Goal: Information Seeking & Learning: Compare options

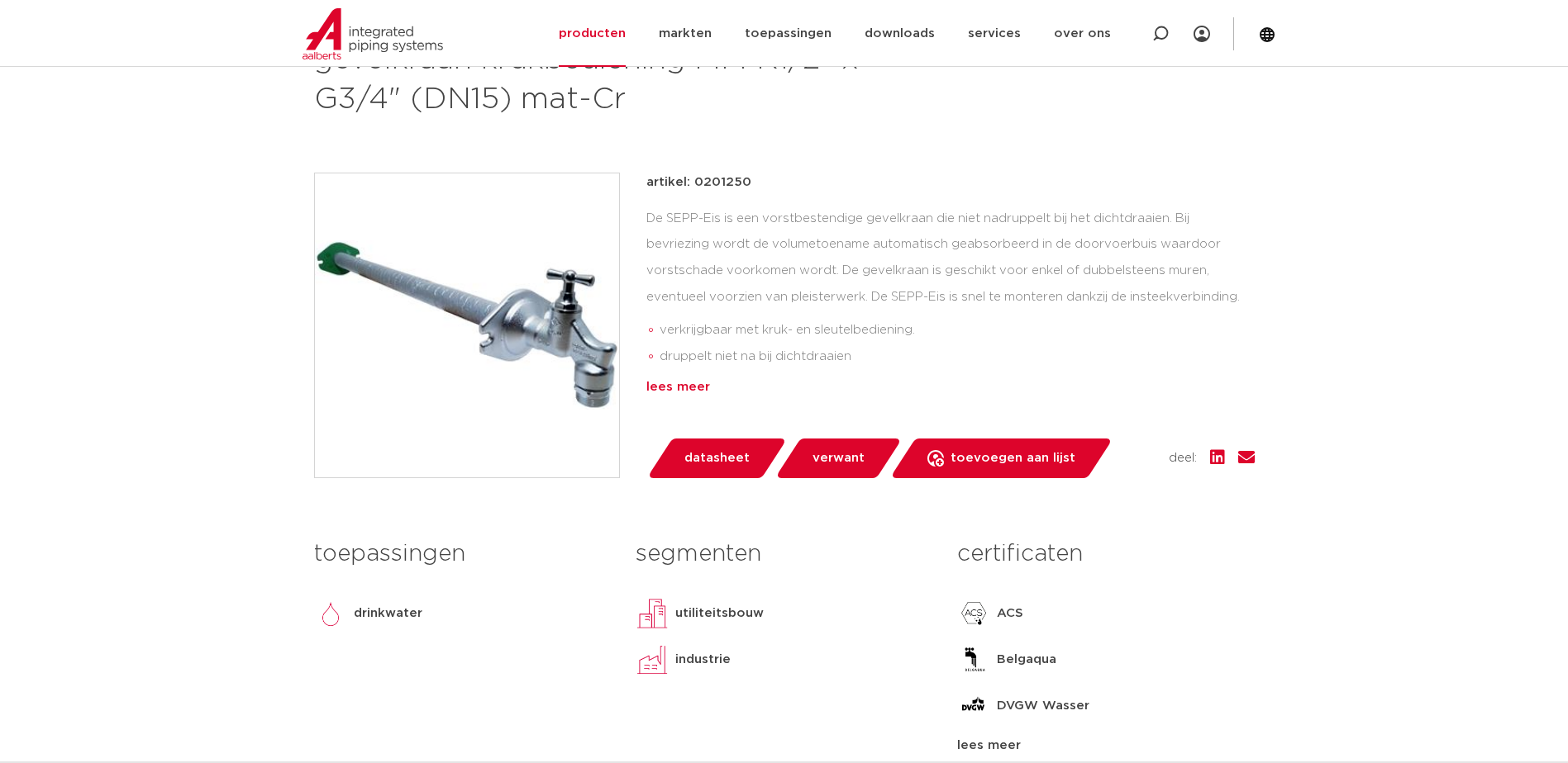
scroll to position [413, 0]
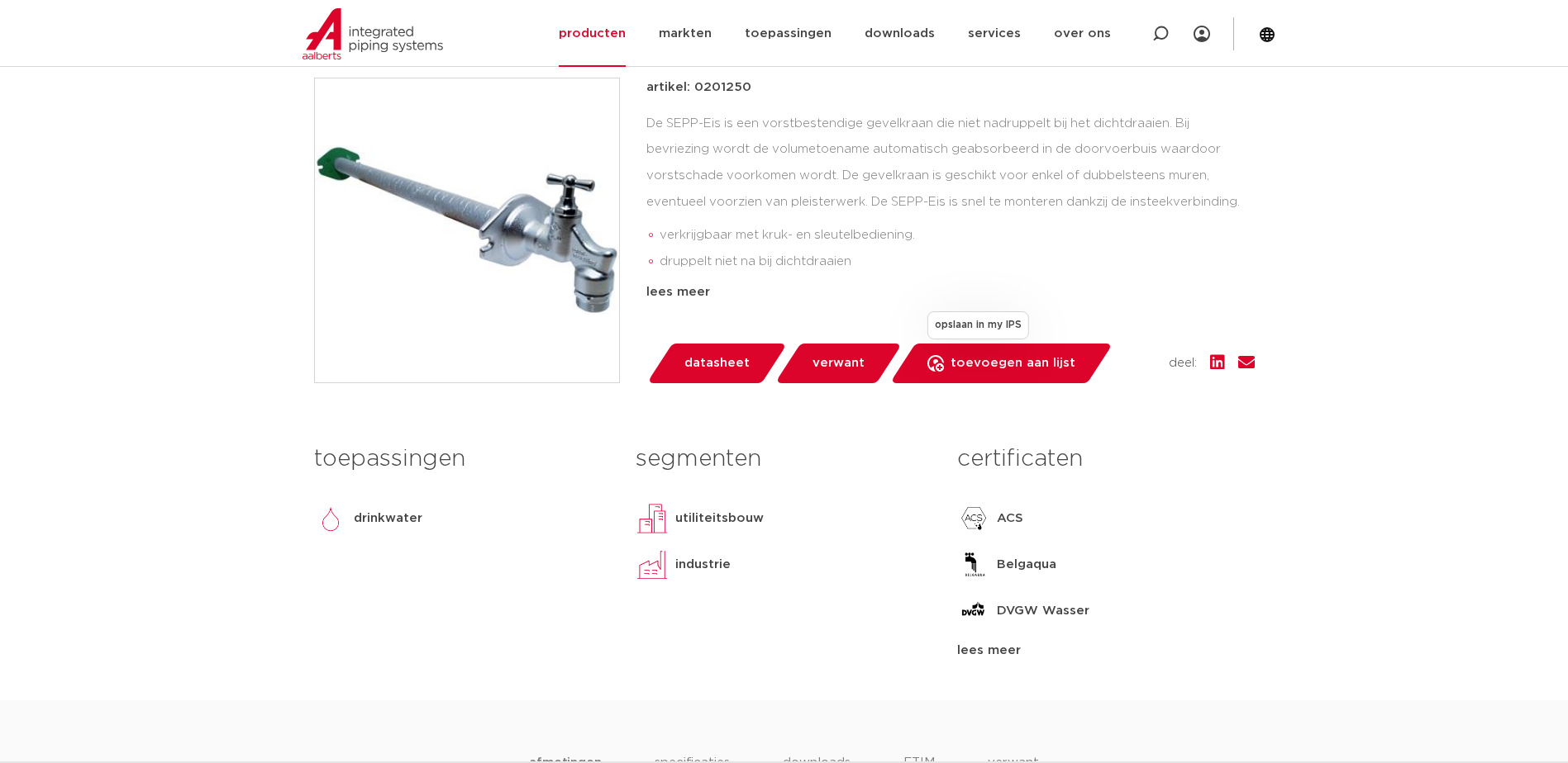
click at [1008, 361] on span "toevoegen aan lijst" at bounding box center [1013, 363] width 125 height 27
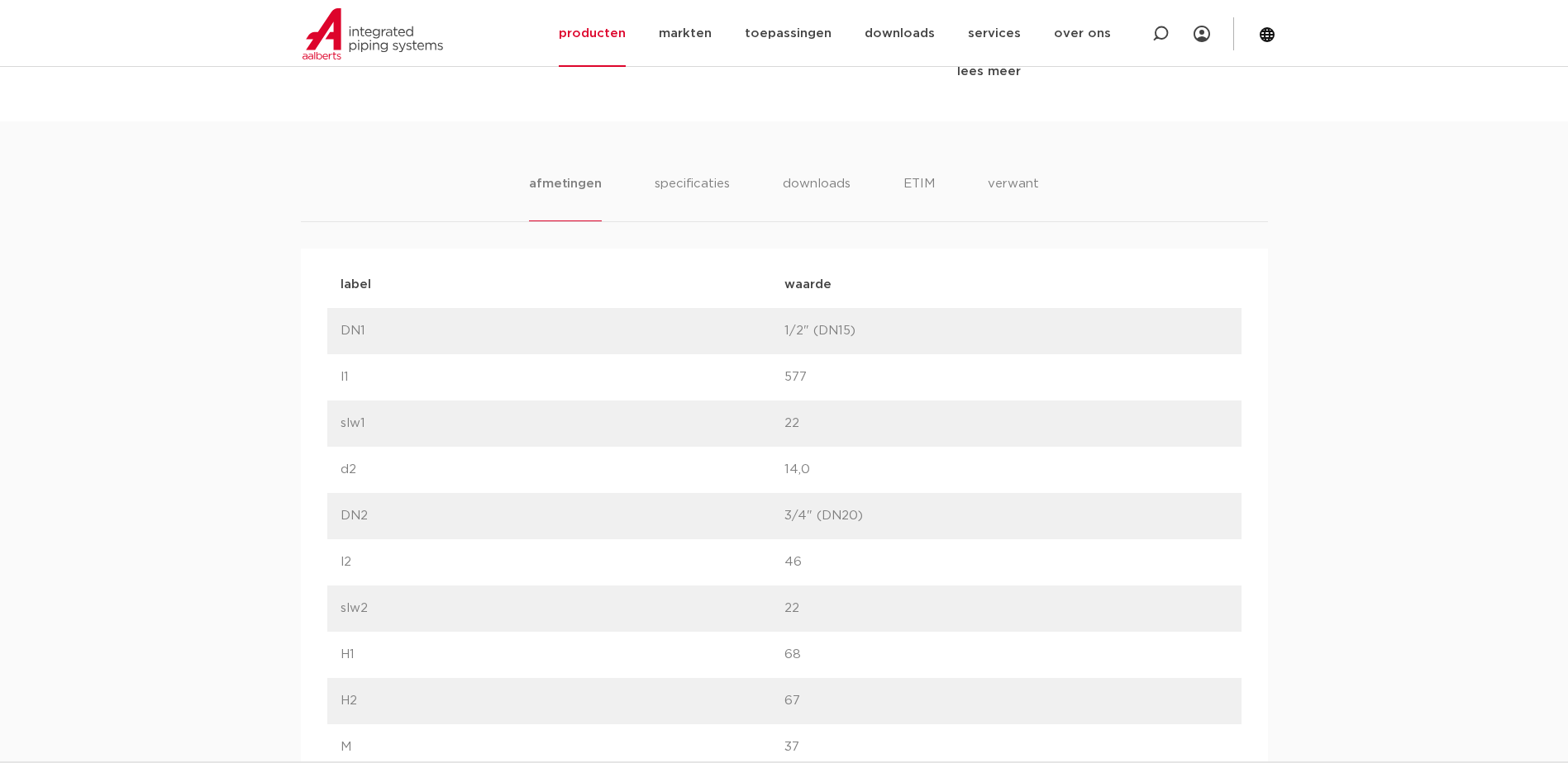
scroll to position [743, 0]
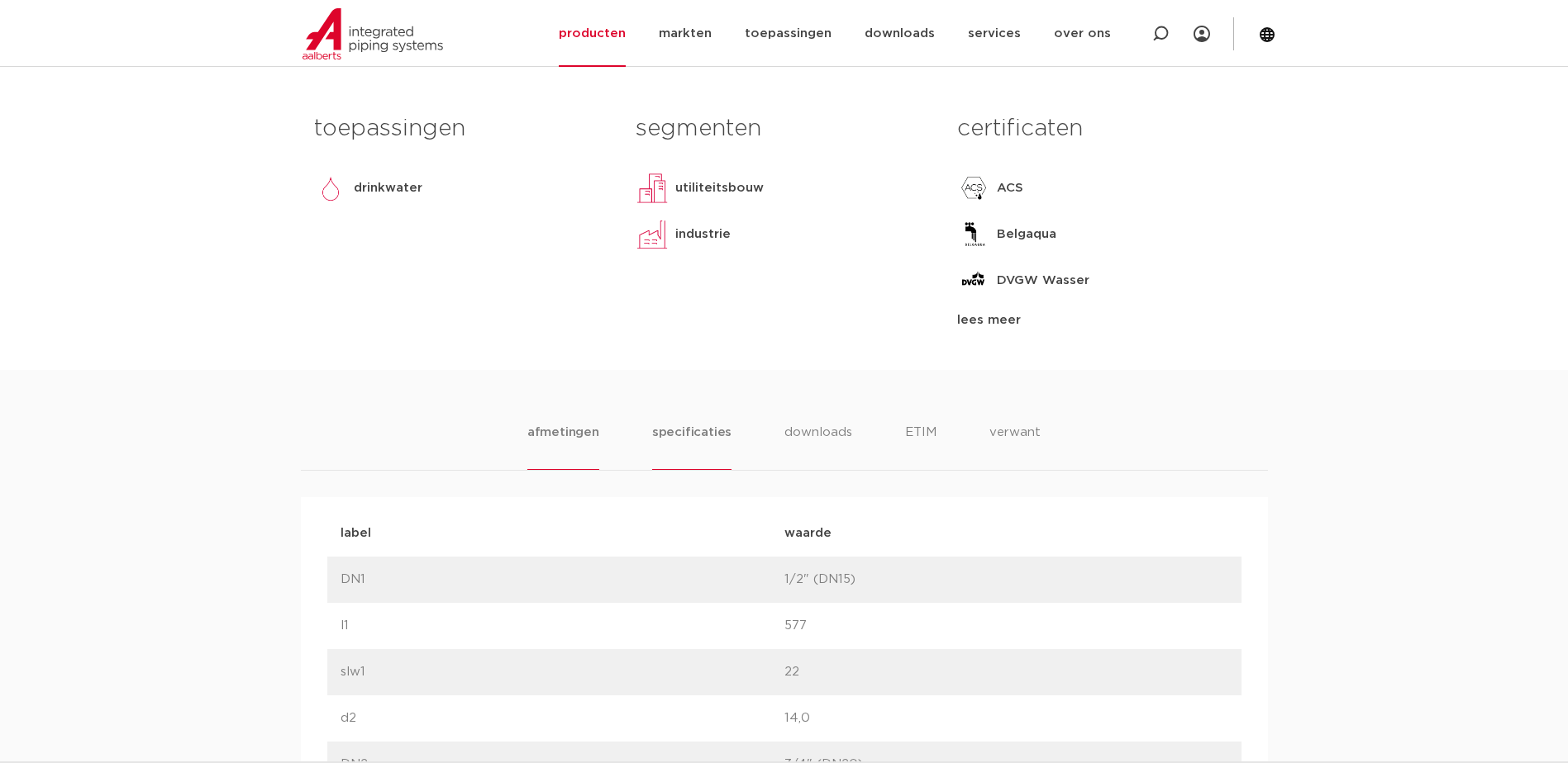
click at [682, 431] on li "specificaties" at bounding box center [691, 446] width 80 height 47
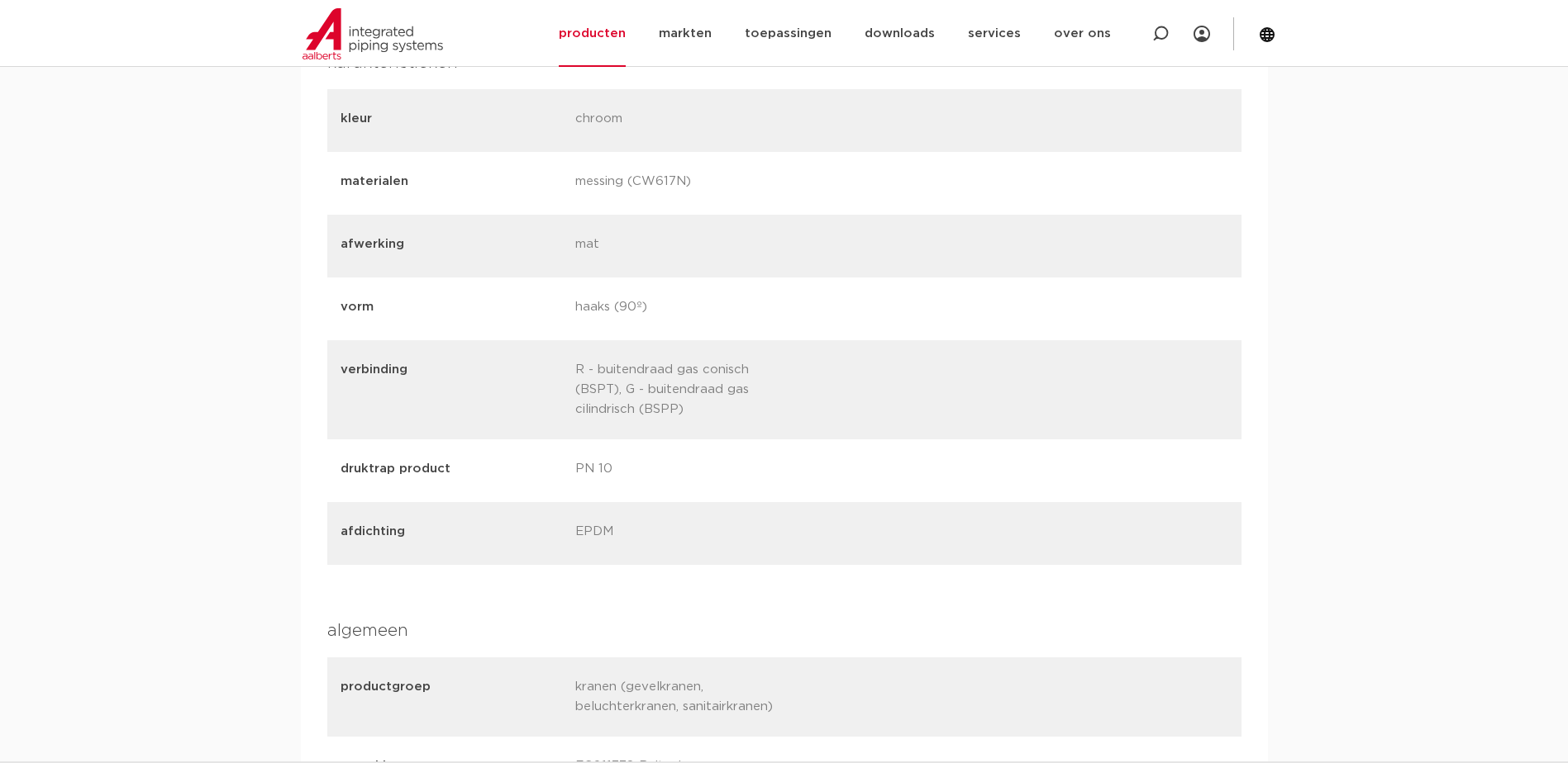
scroll to position [826, 0]
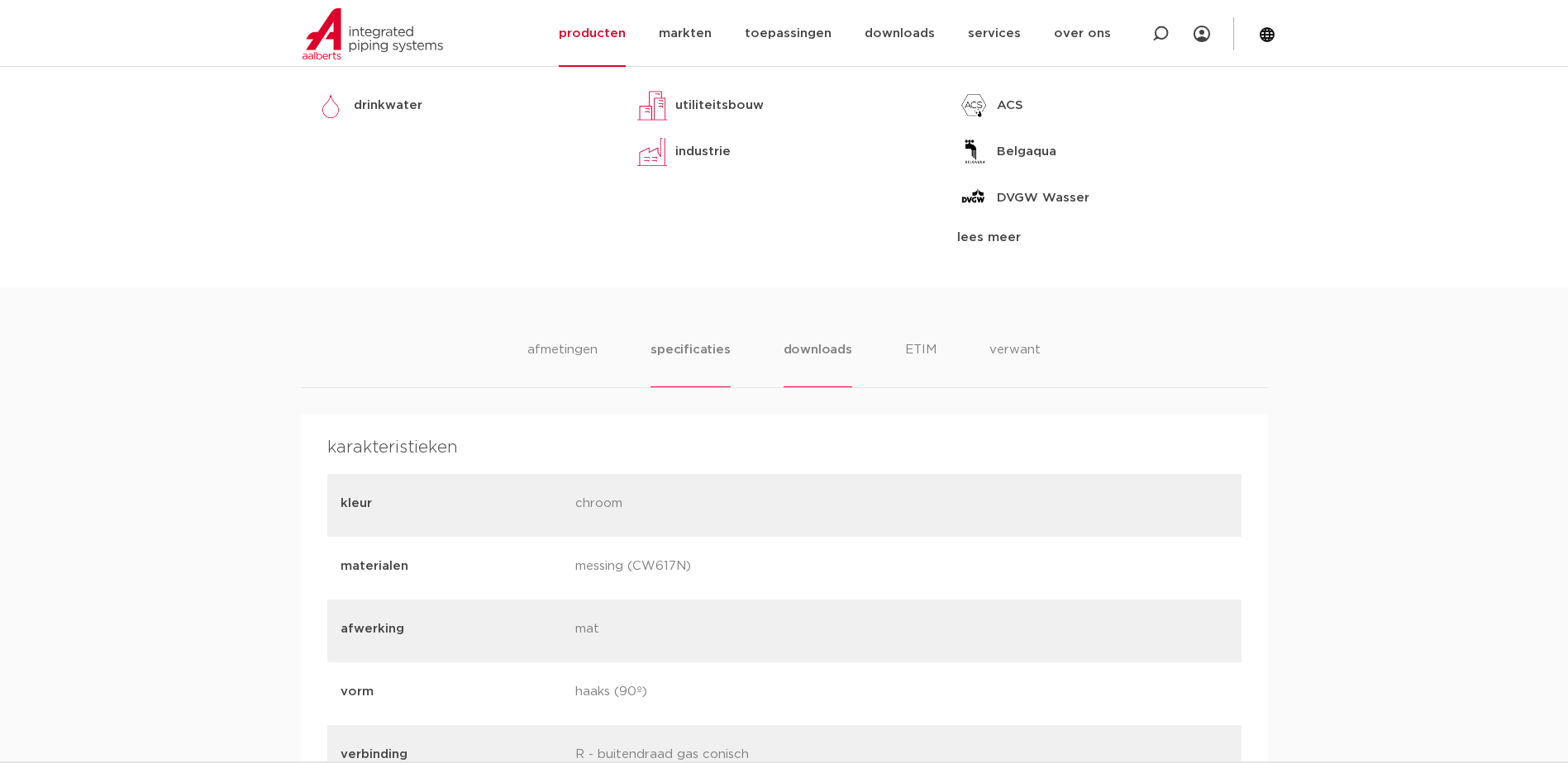
click at [811, 350] on li "downloads" at bounding box center [818, 363] width 69 height 47
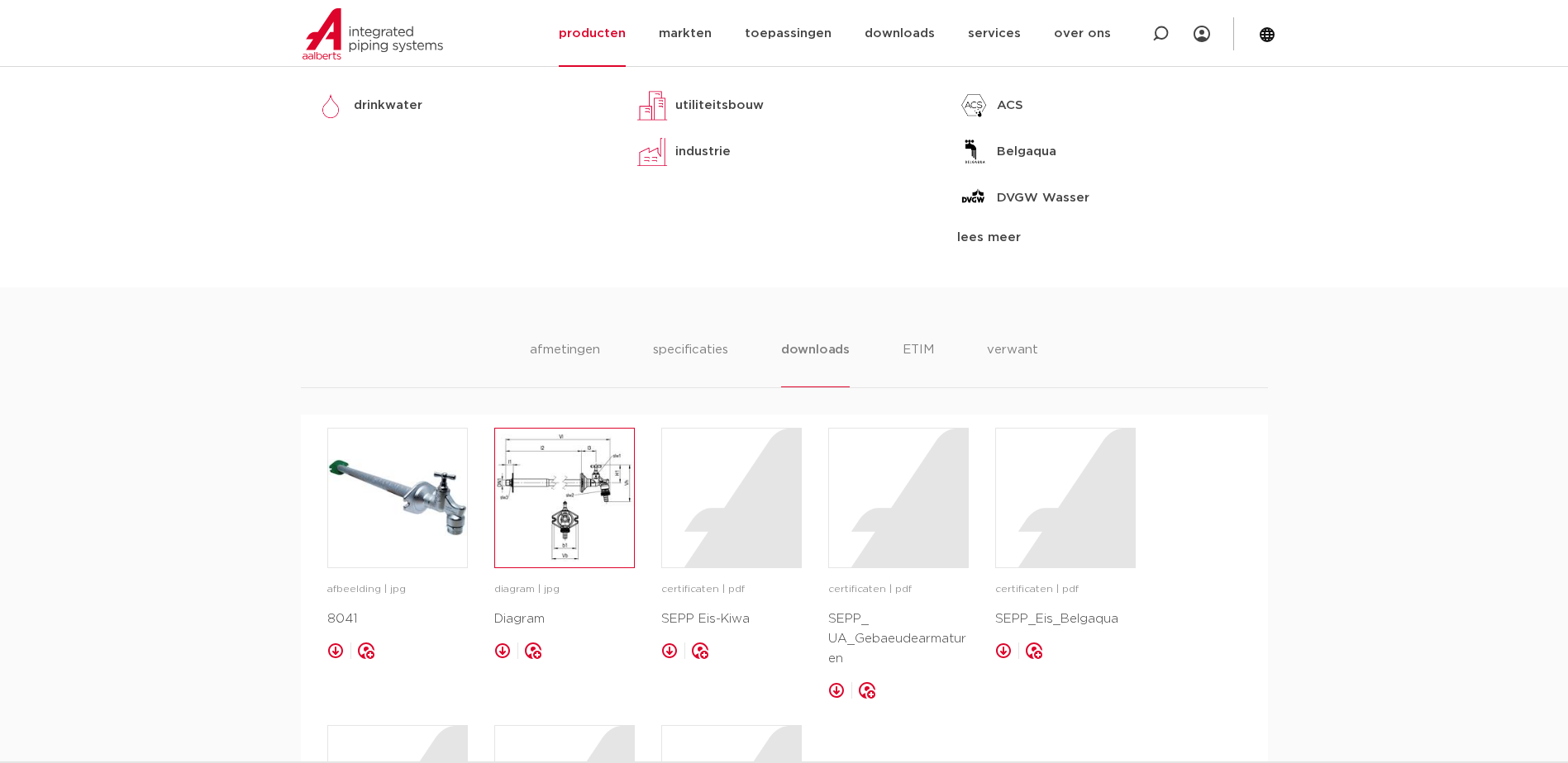
click at [564, 508] on img at bounding box center [565, 498] width 139 height 139
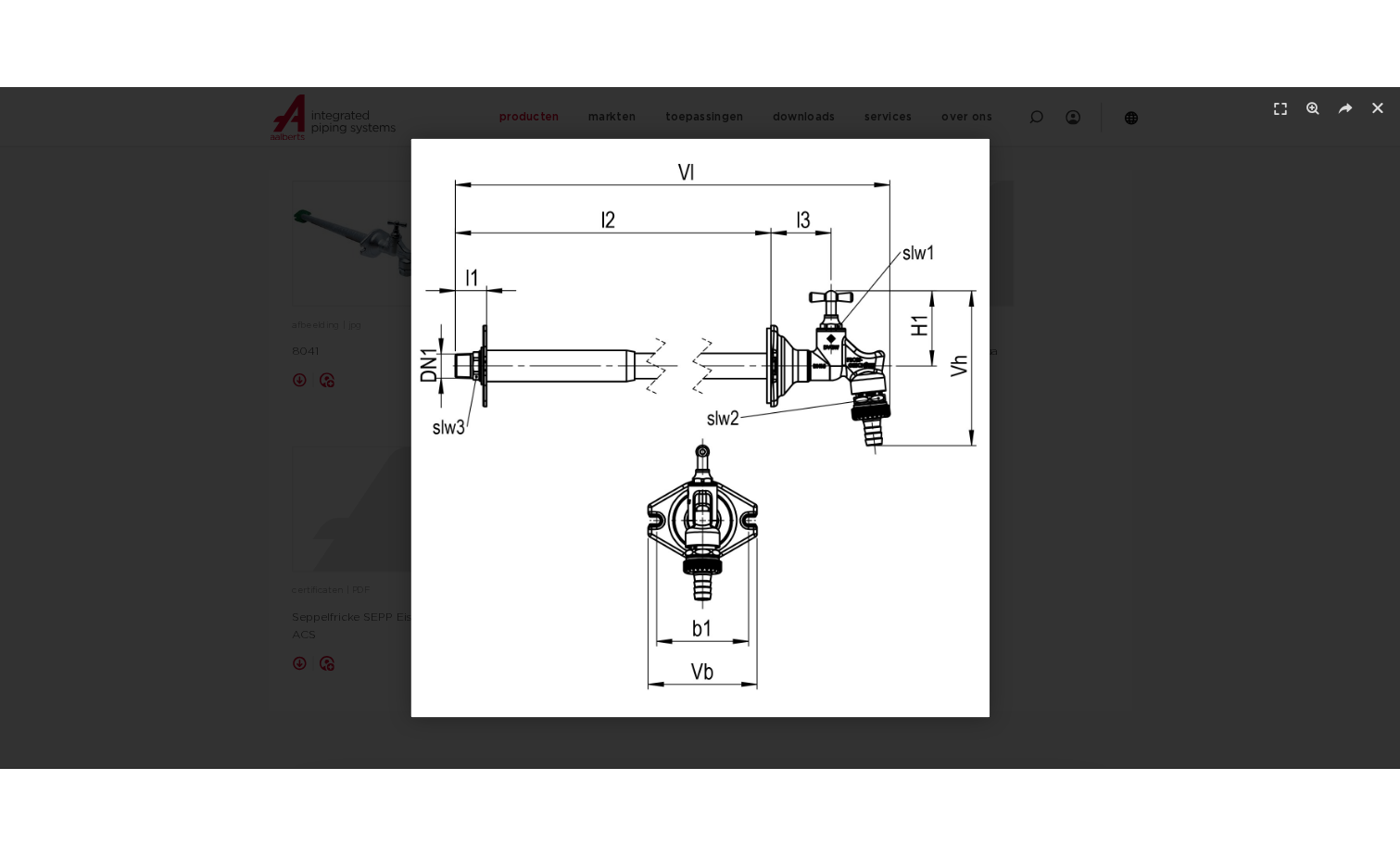
scroll to position [1298, 0]
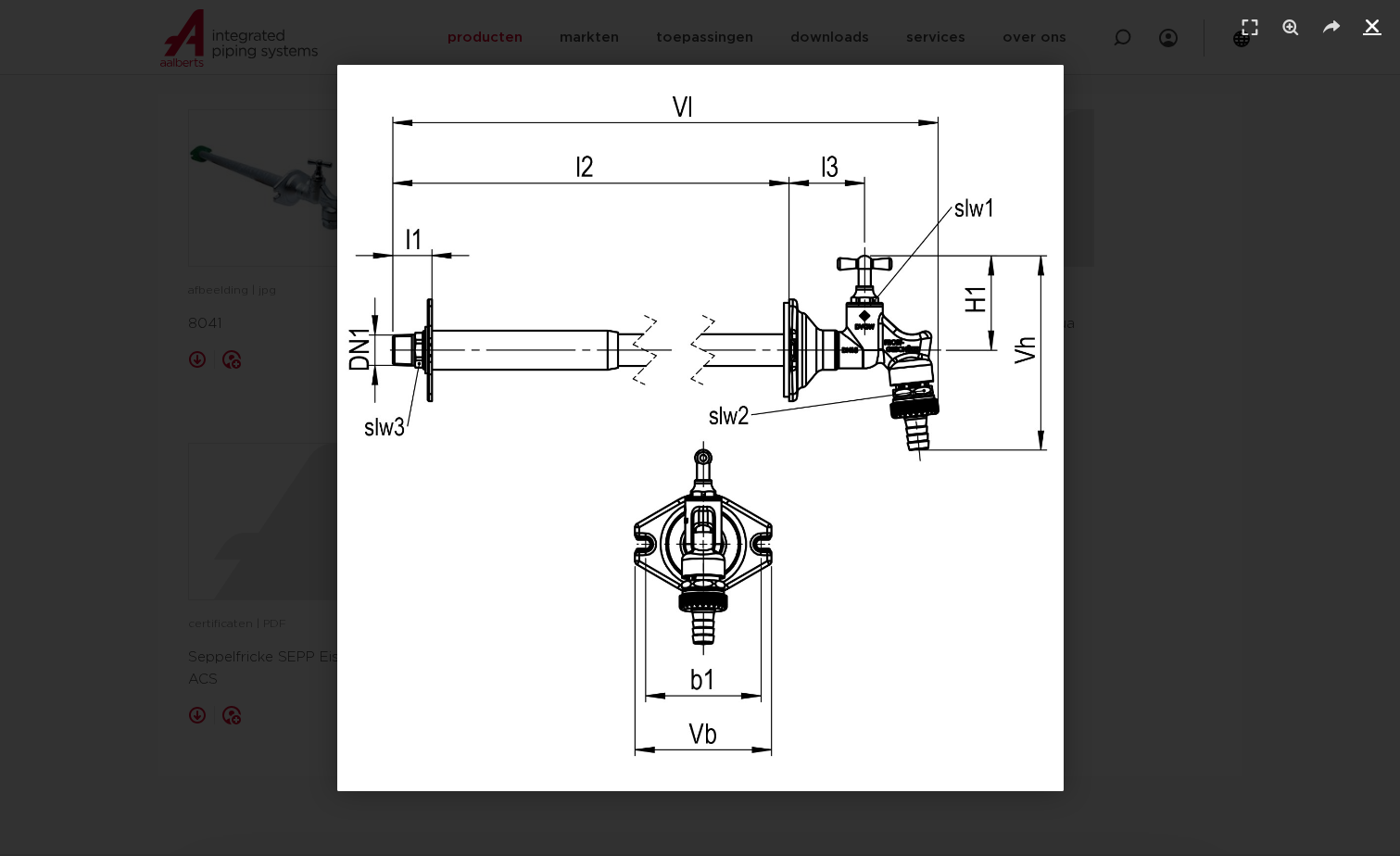
click at [1376, 22] on icon "Sluiten (Esc)" at bounding box center [1371, 25] width 18 height 18
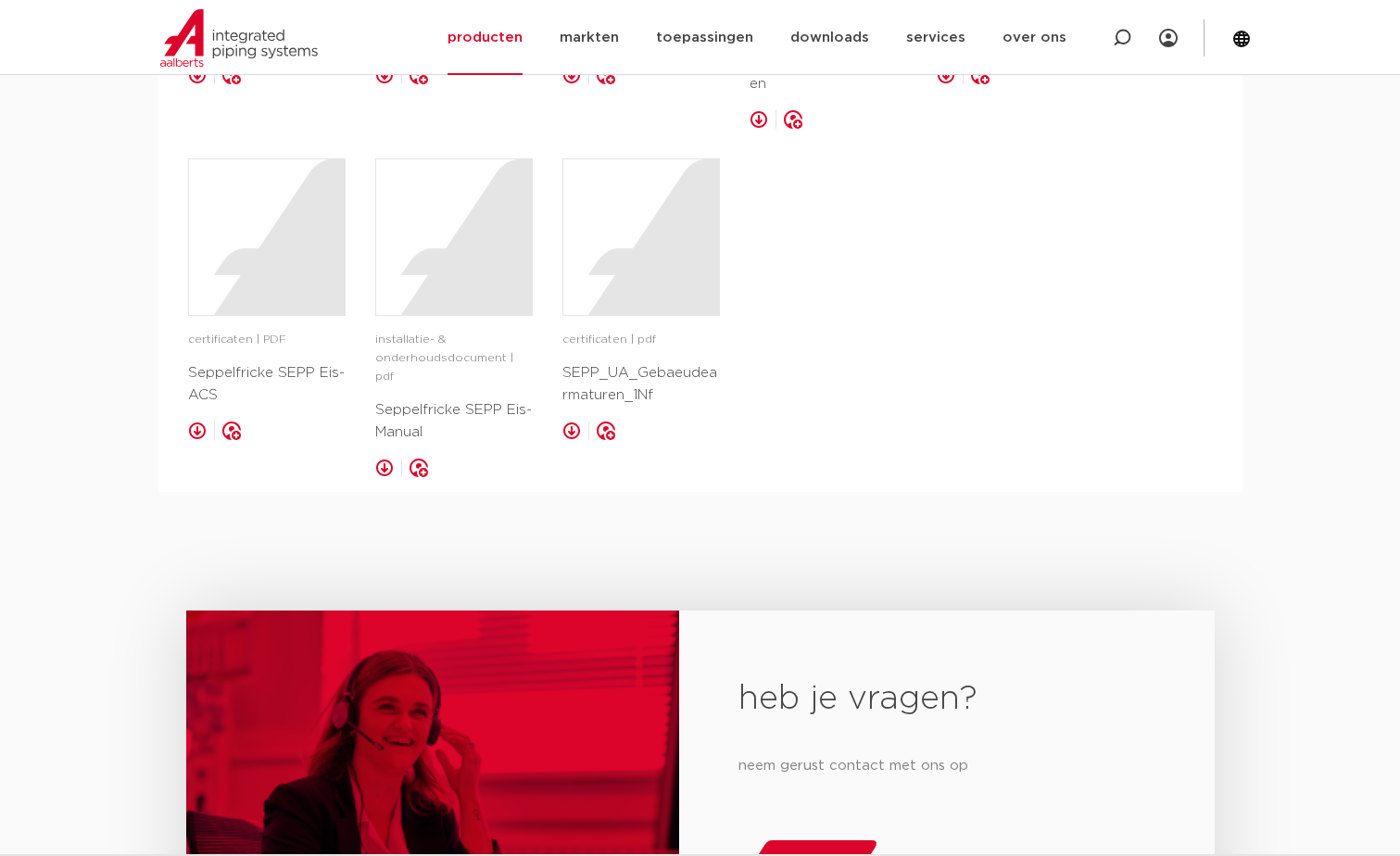
scroll to position [1390, 0]
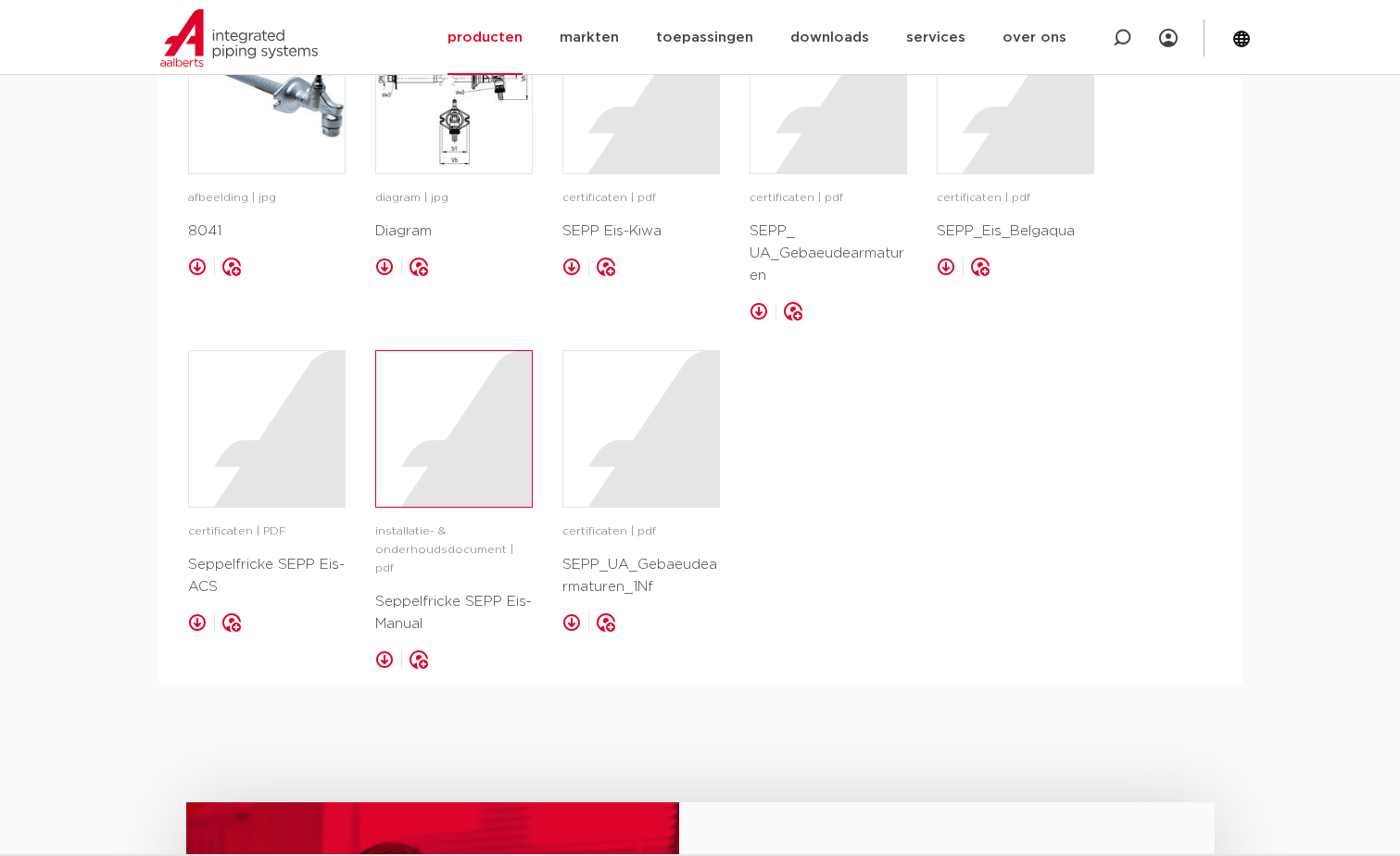
click at [455, 472] on div at bounding box center [454, 429] width 156 height 156
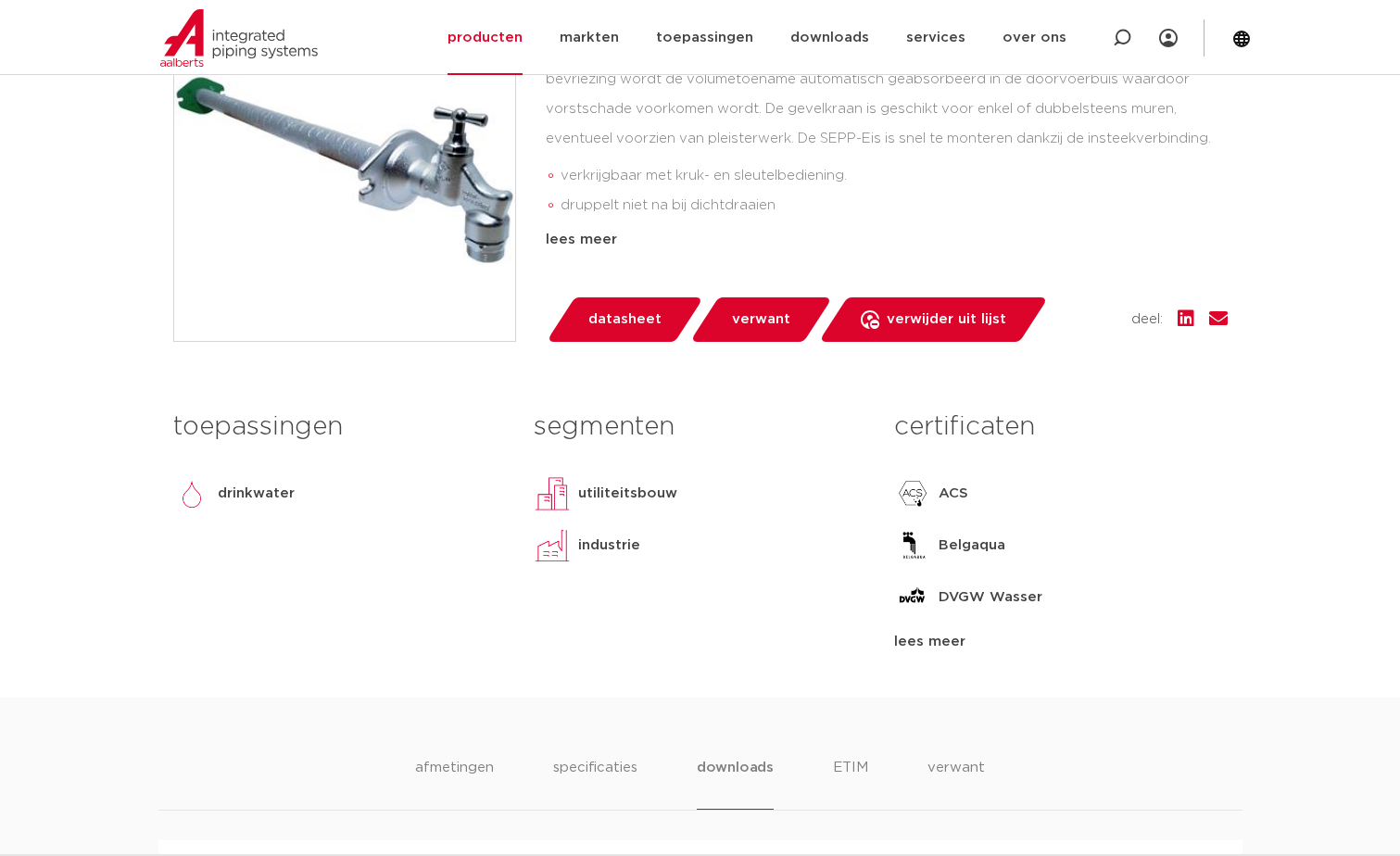
scroll to position [648, 0]
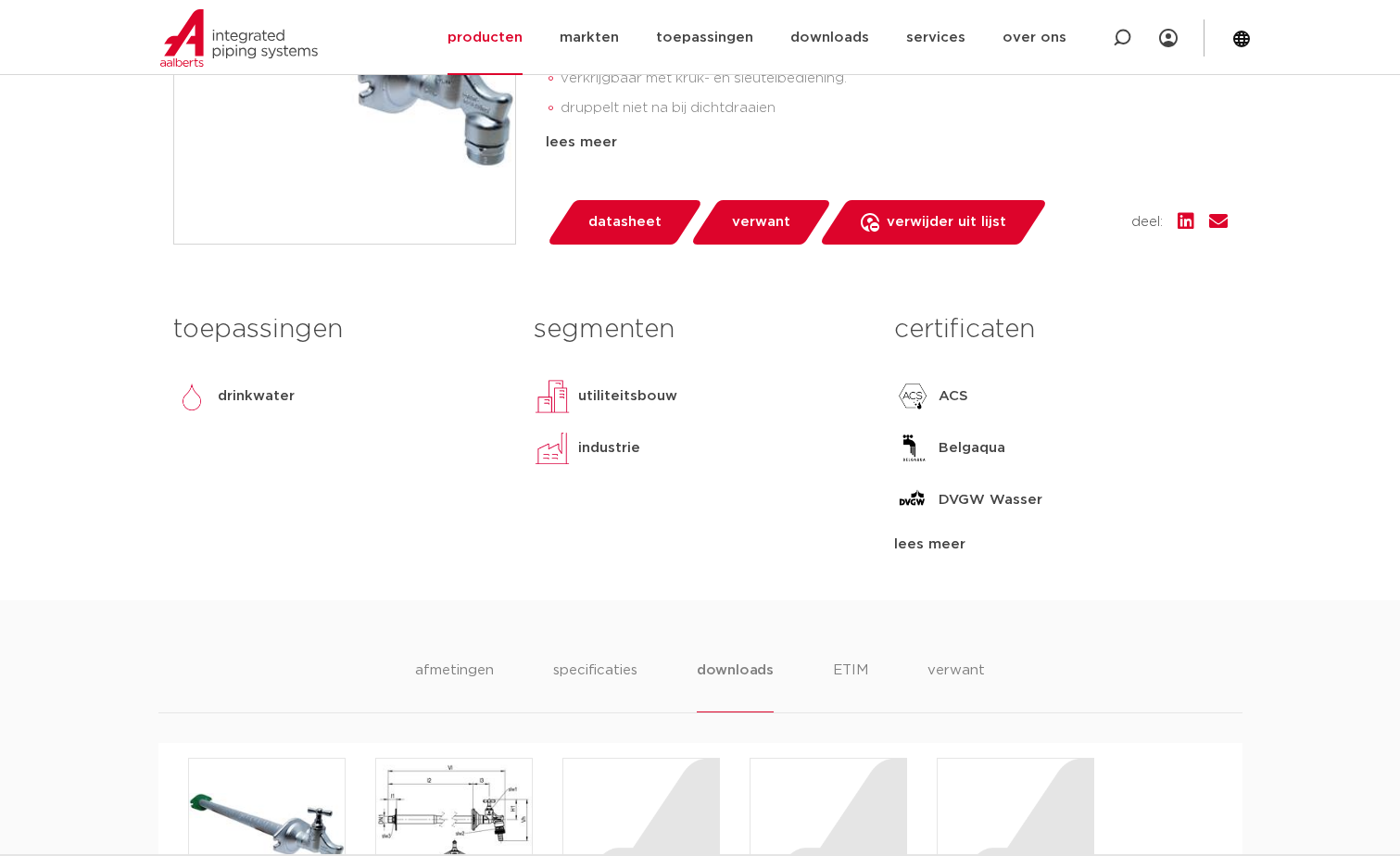
click at [757, 221] on span "verwant" at bounding box center [760, 222] width 59 height 30
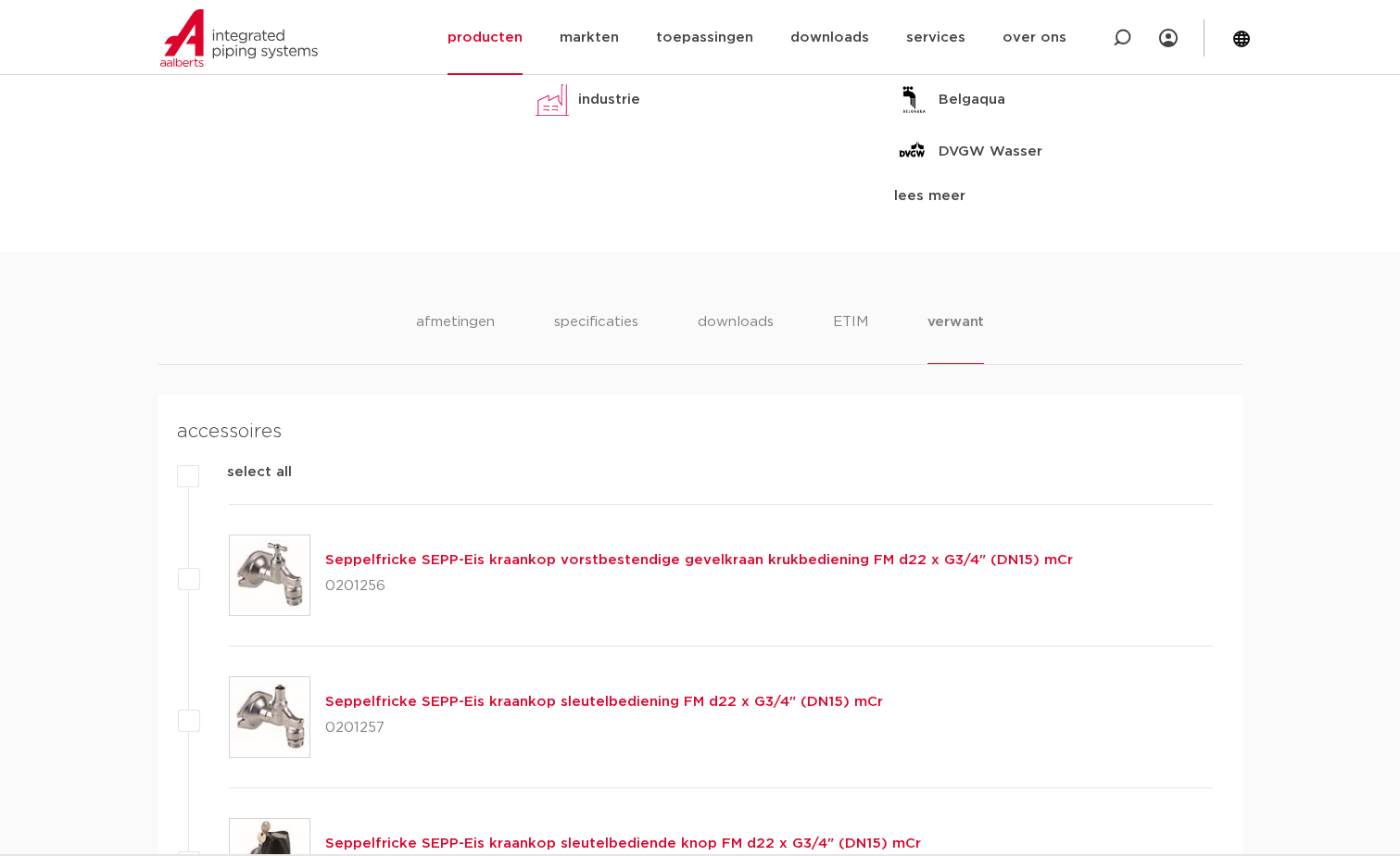
scroll to position [1249, 0]
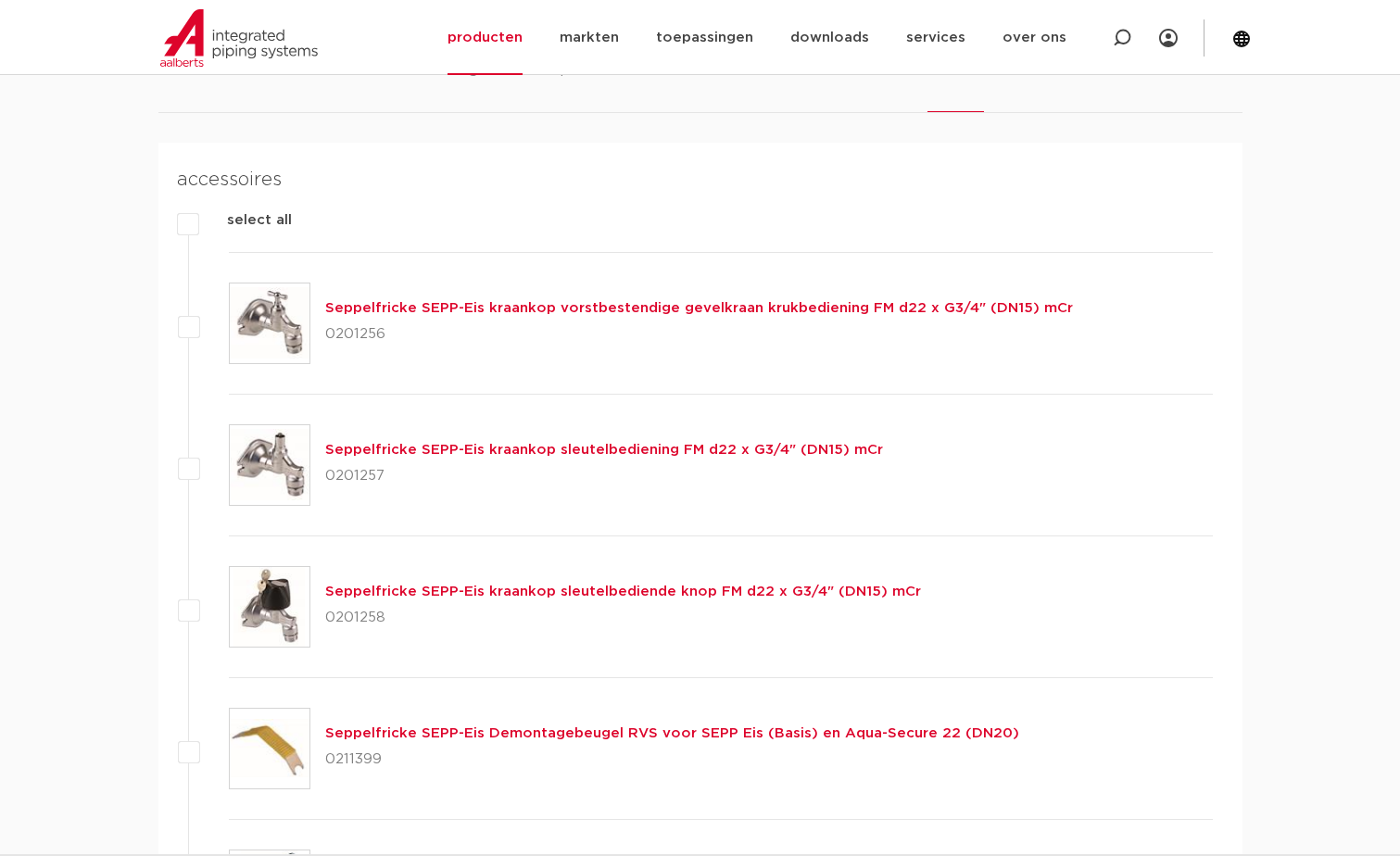
click at [513, 446] on link "Seppelfricke SEPP-Eis kraankop sleutelbediening FM d22 x G3/4" (DN15) mCr" at bounding box center [604, 450] width 558 height 13
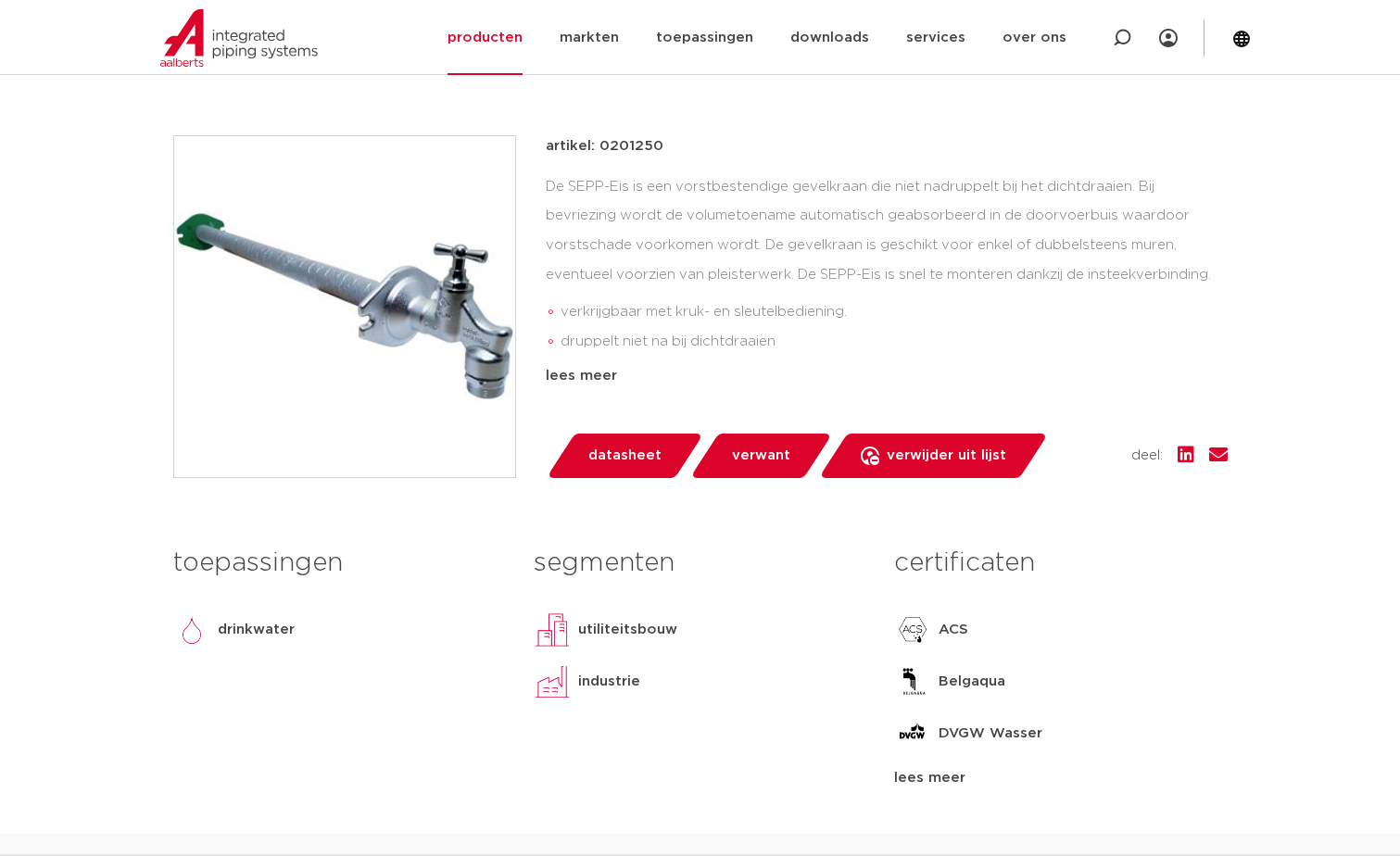
click at [751, 450] on span "verwant" at bounding box center [760, 455] width 59 height 30
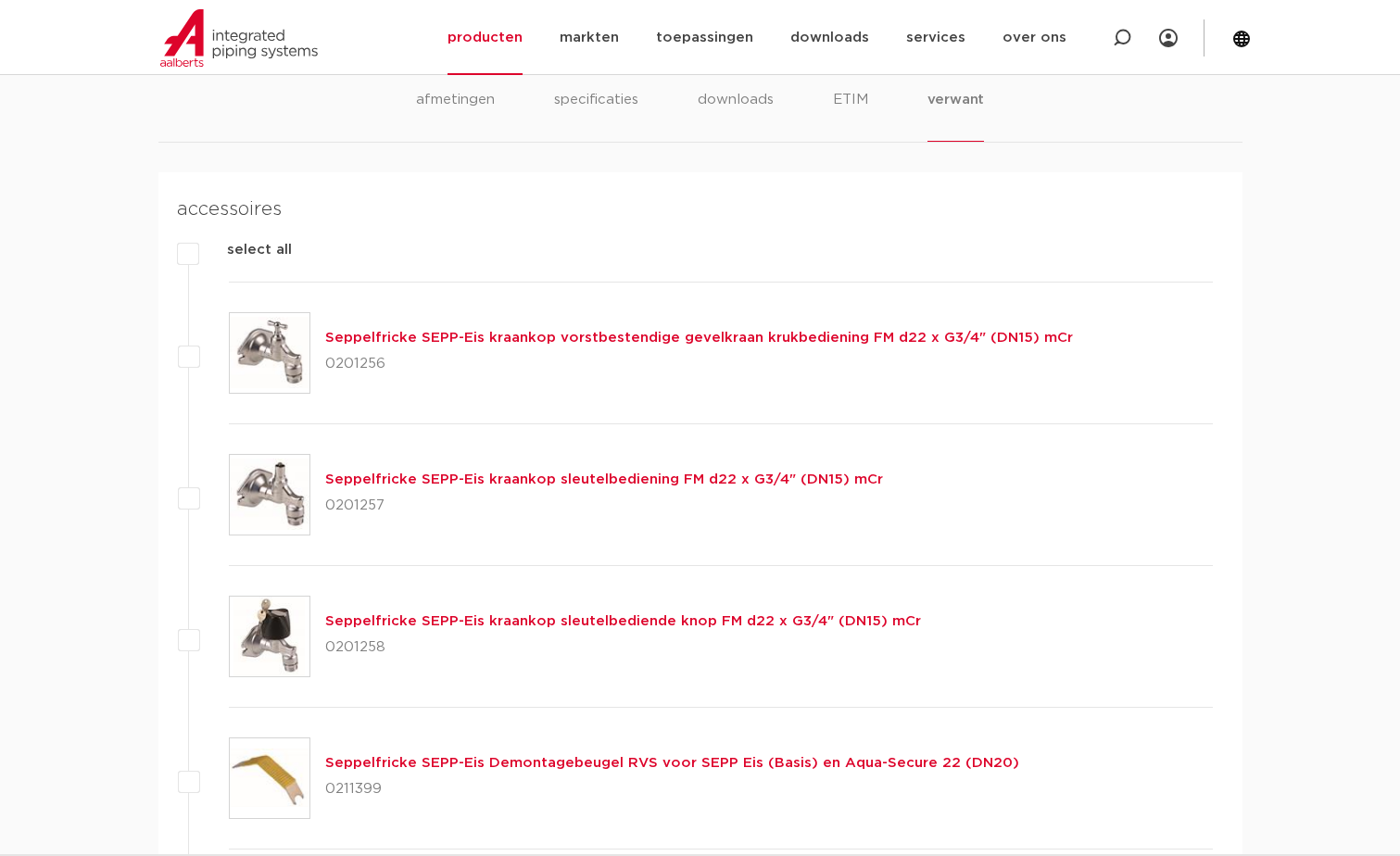
scroll to position [1249, 0]
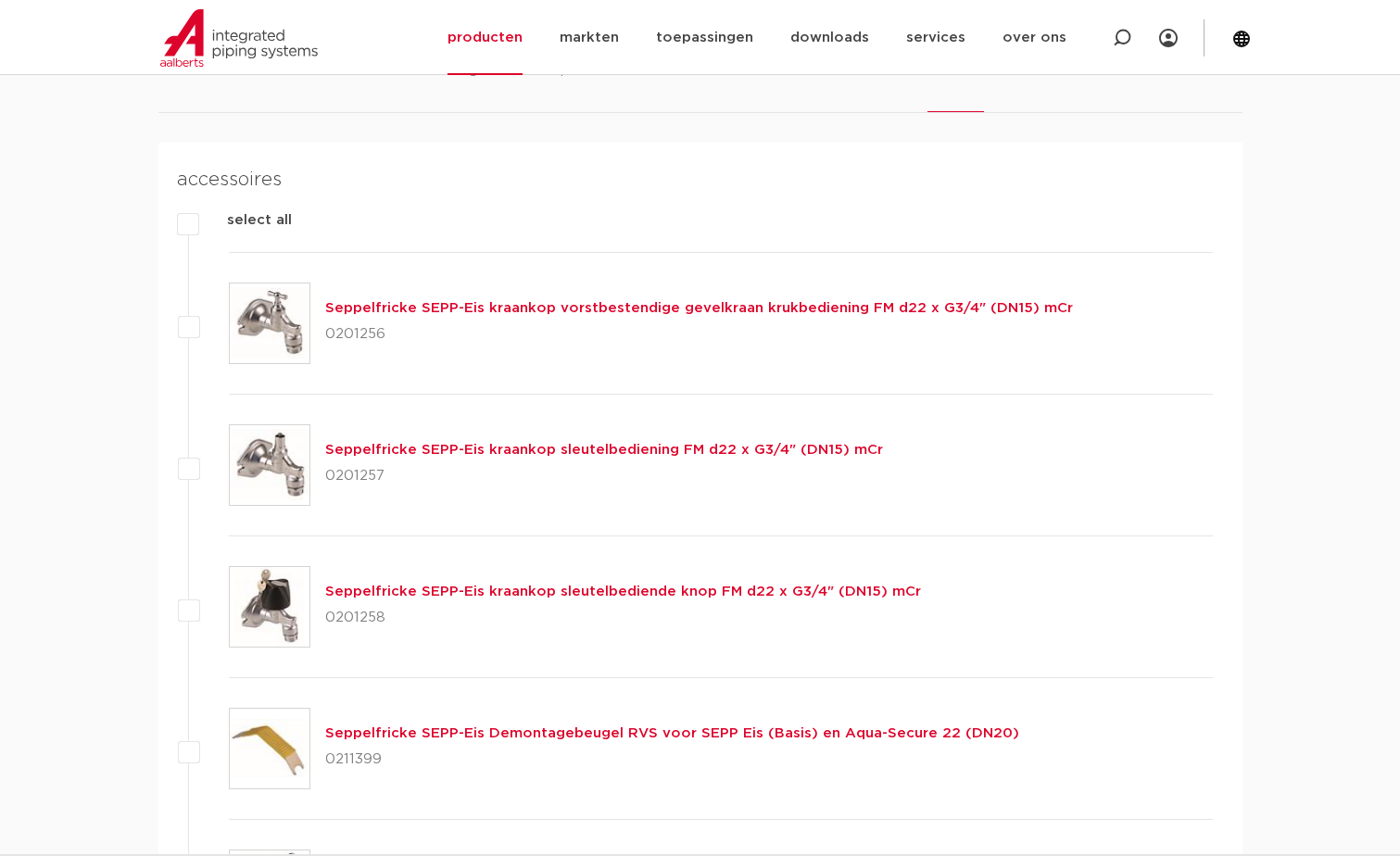
click at [552, 306] on link "Seppelfricke SEPP-Eis kraankop vorstbestendige gevelkraan krukbediening FM d22 …" at bounding box center [699, 308] width 748 height 13
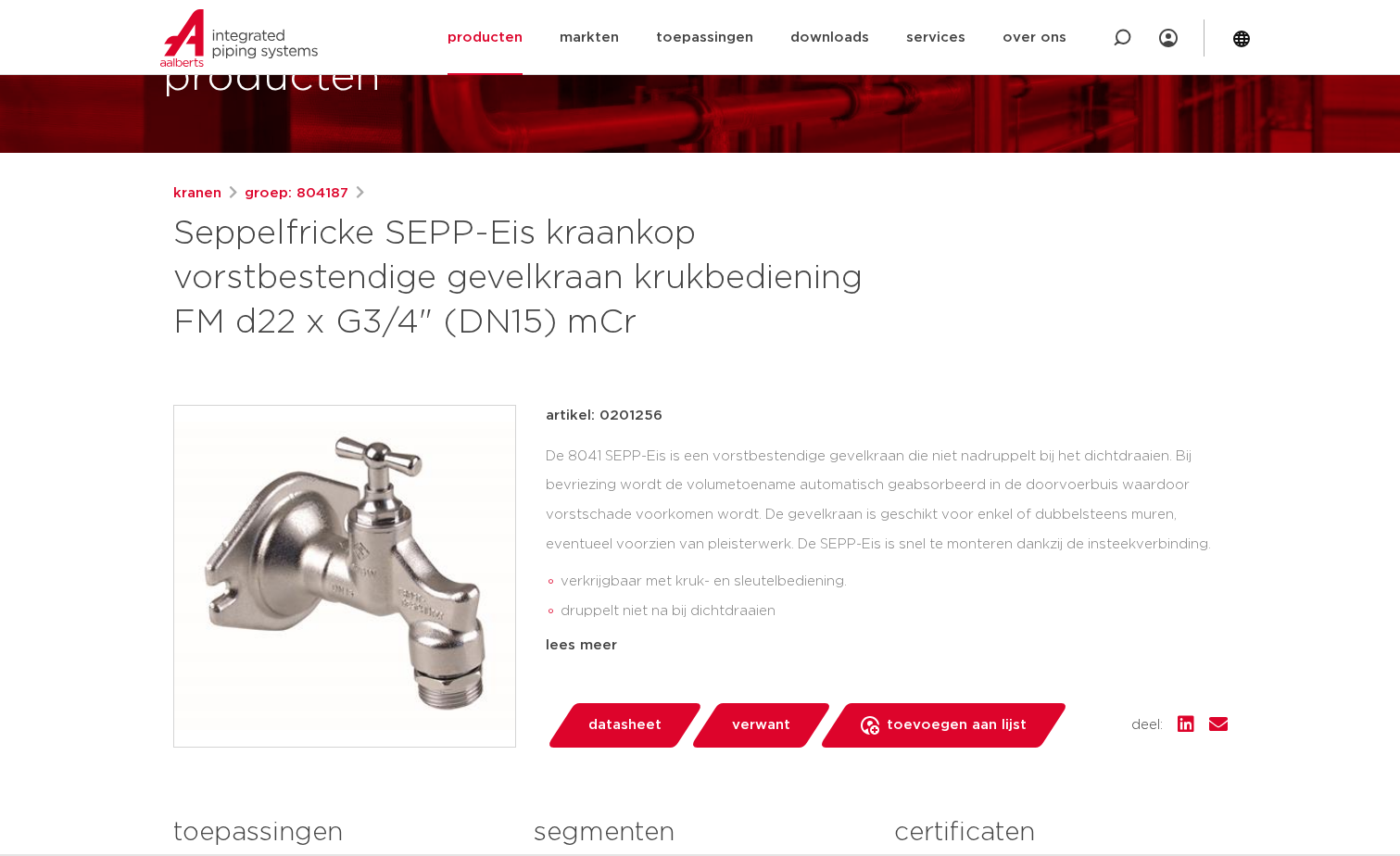
scroll to position [185, 0]
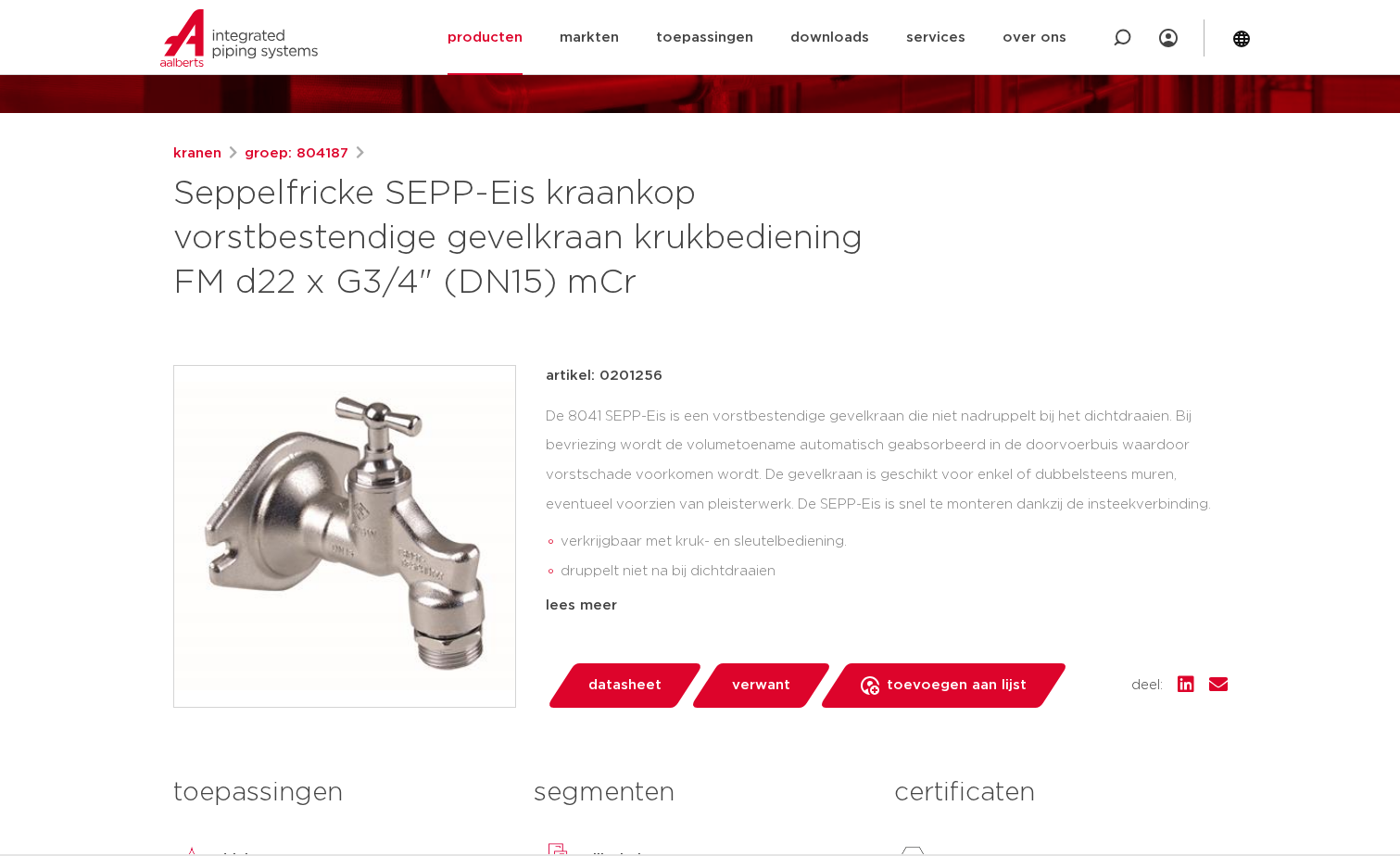
drag, startPoint x: 656, startPoint y: 375, endPoint x: 600, endPoint y: 381, distance: 56.3
click at [600, 381] on p "artikel: 0201256" at bounding box center [604, 376] width 117 height 22
copy p "0201256"
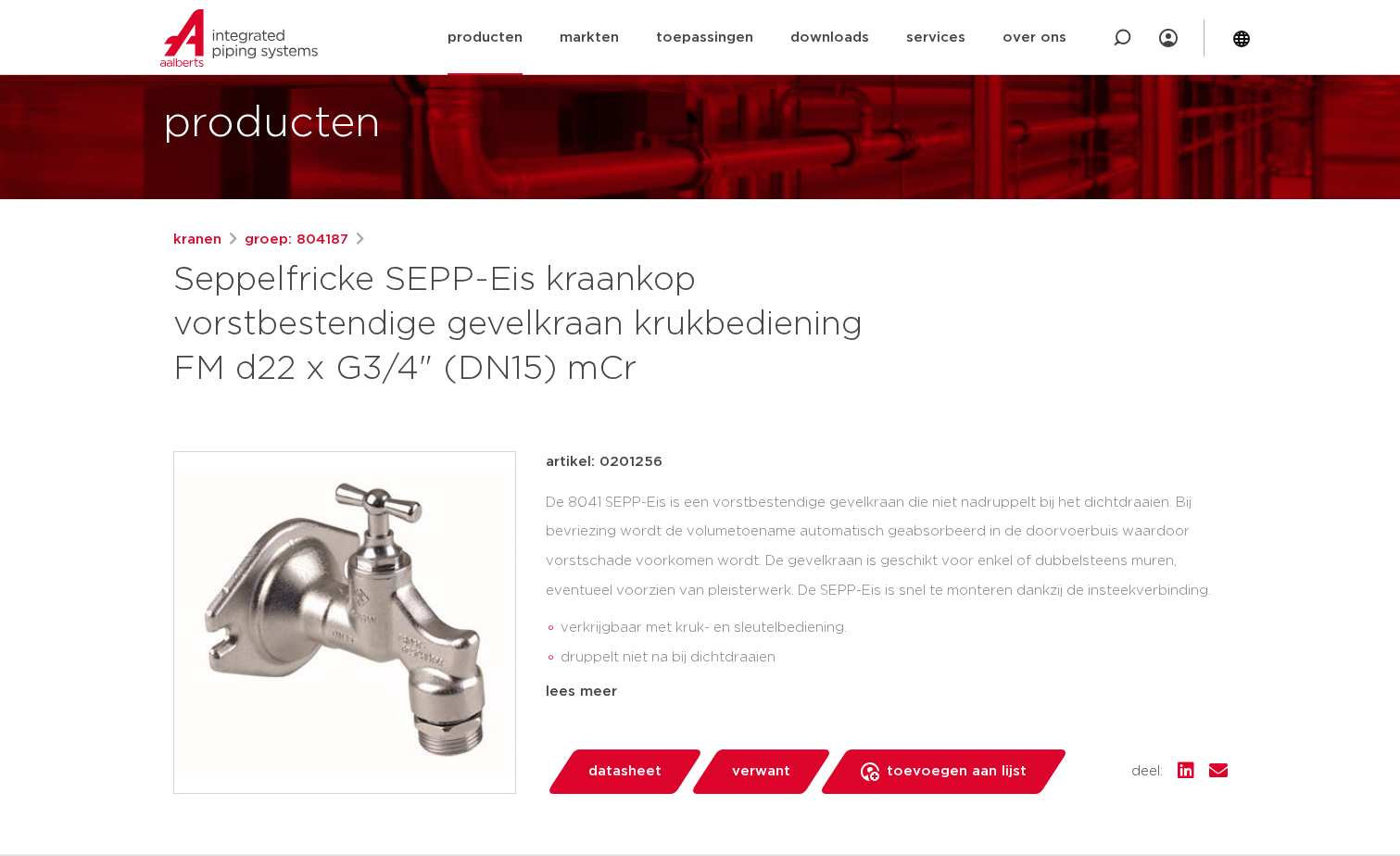
scroll to position [92, 0]
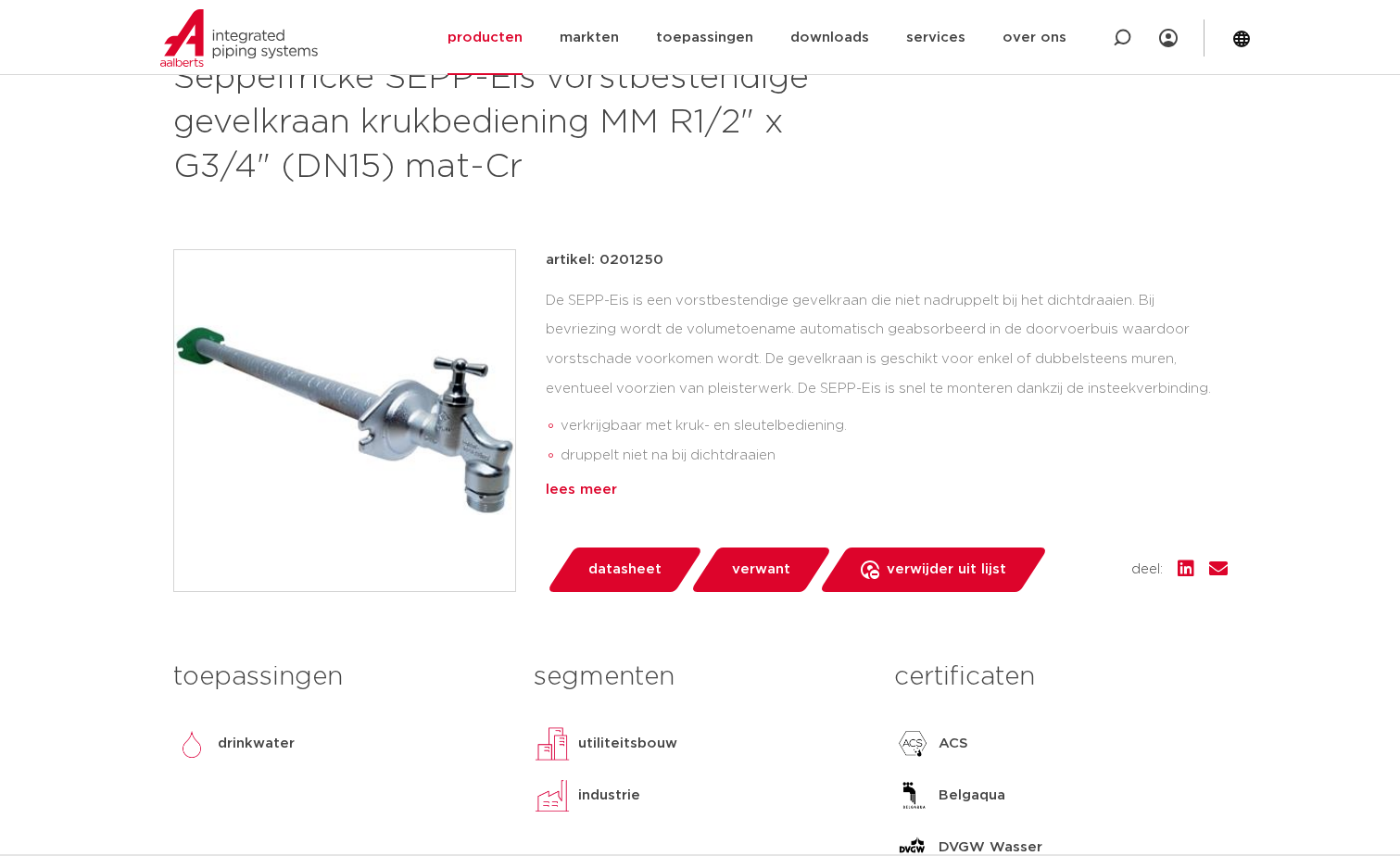
scroll to position [556, 0]
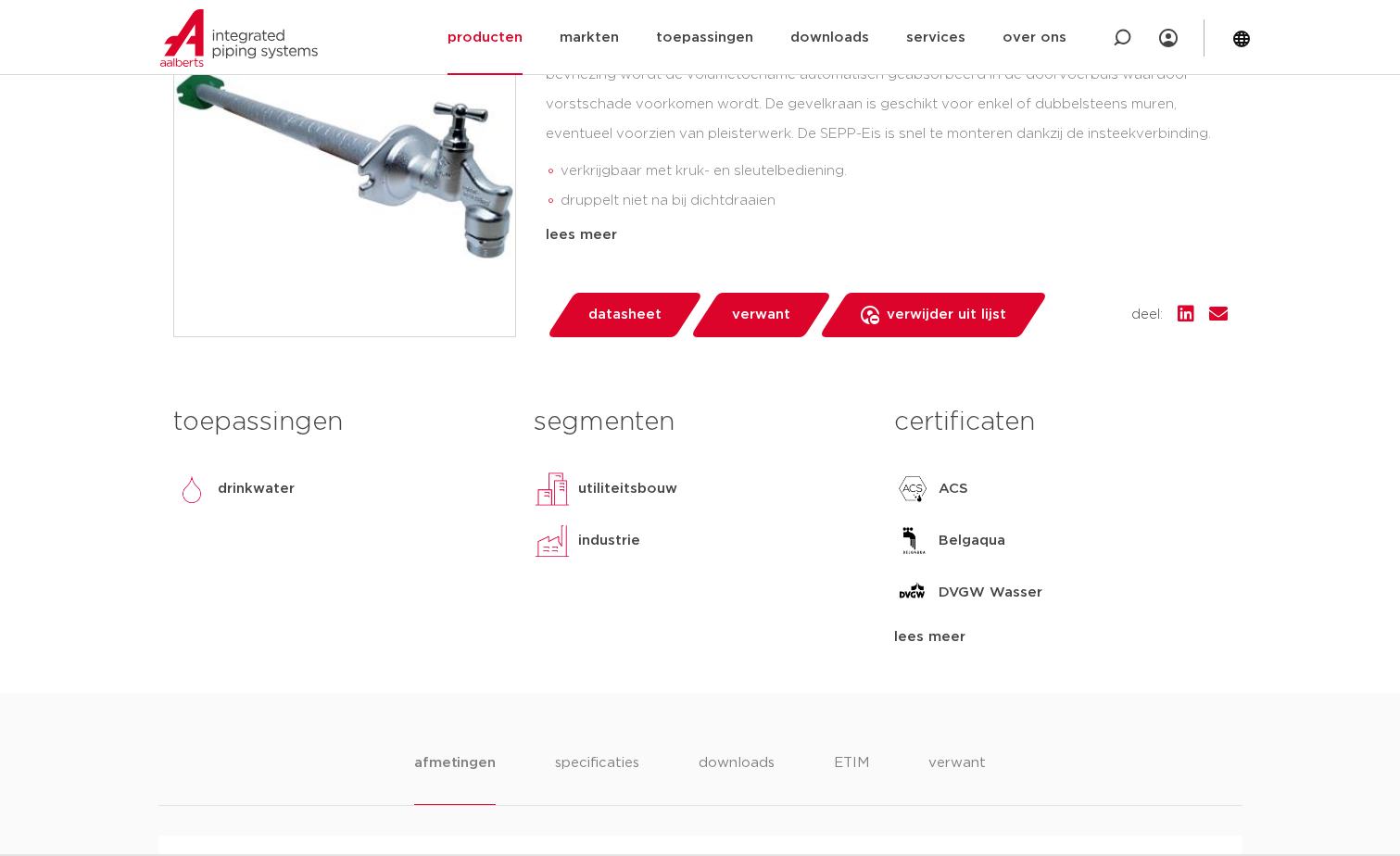
click at [762, 304] on span "verwant" at bounding box center [760, 315] width 59 height 30
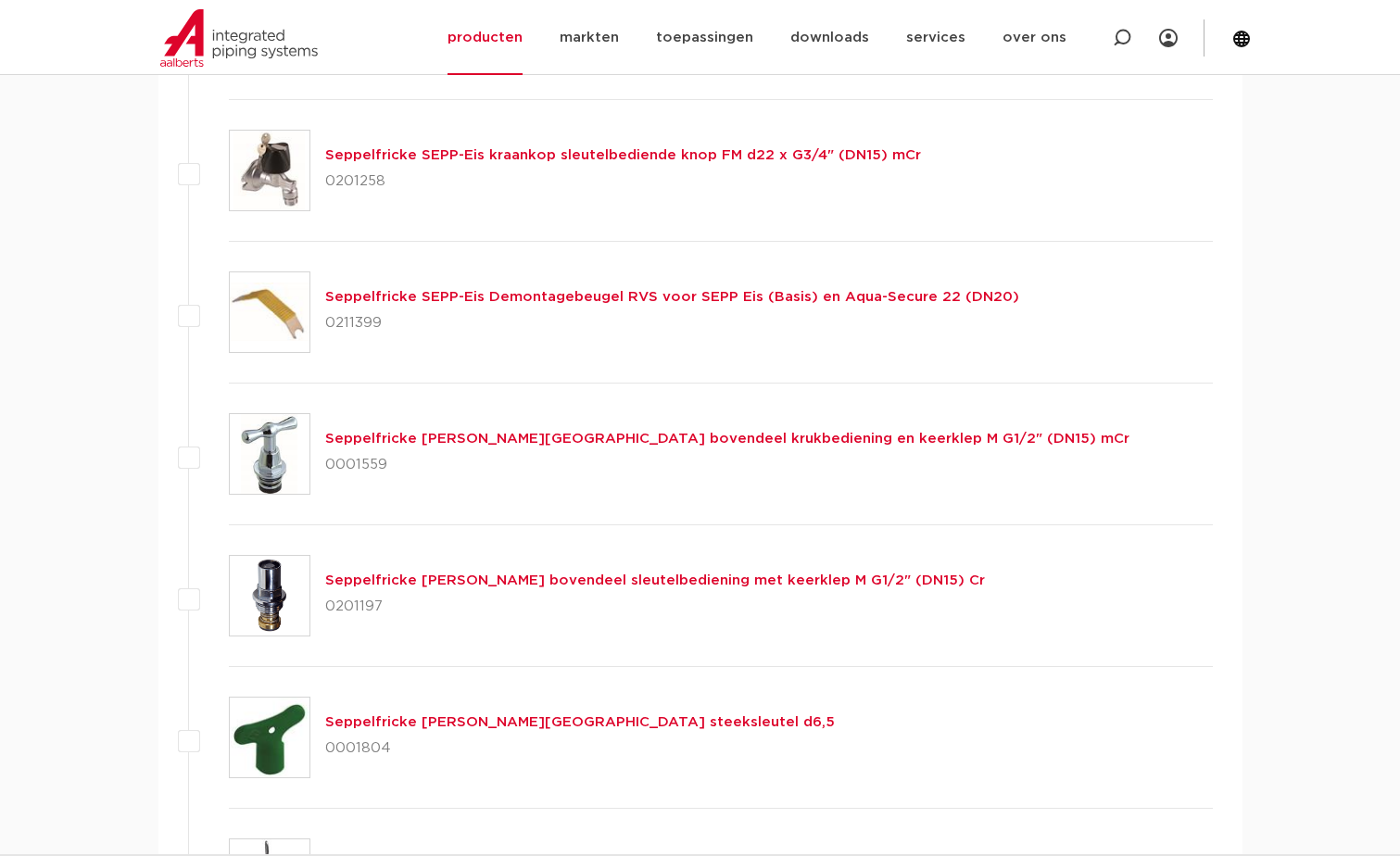
scroll to position [1713, 0]
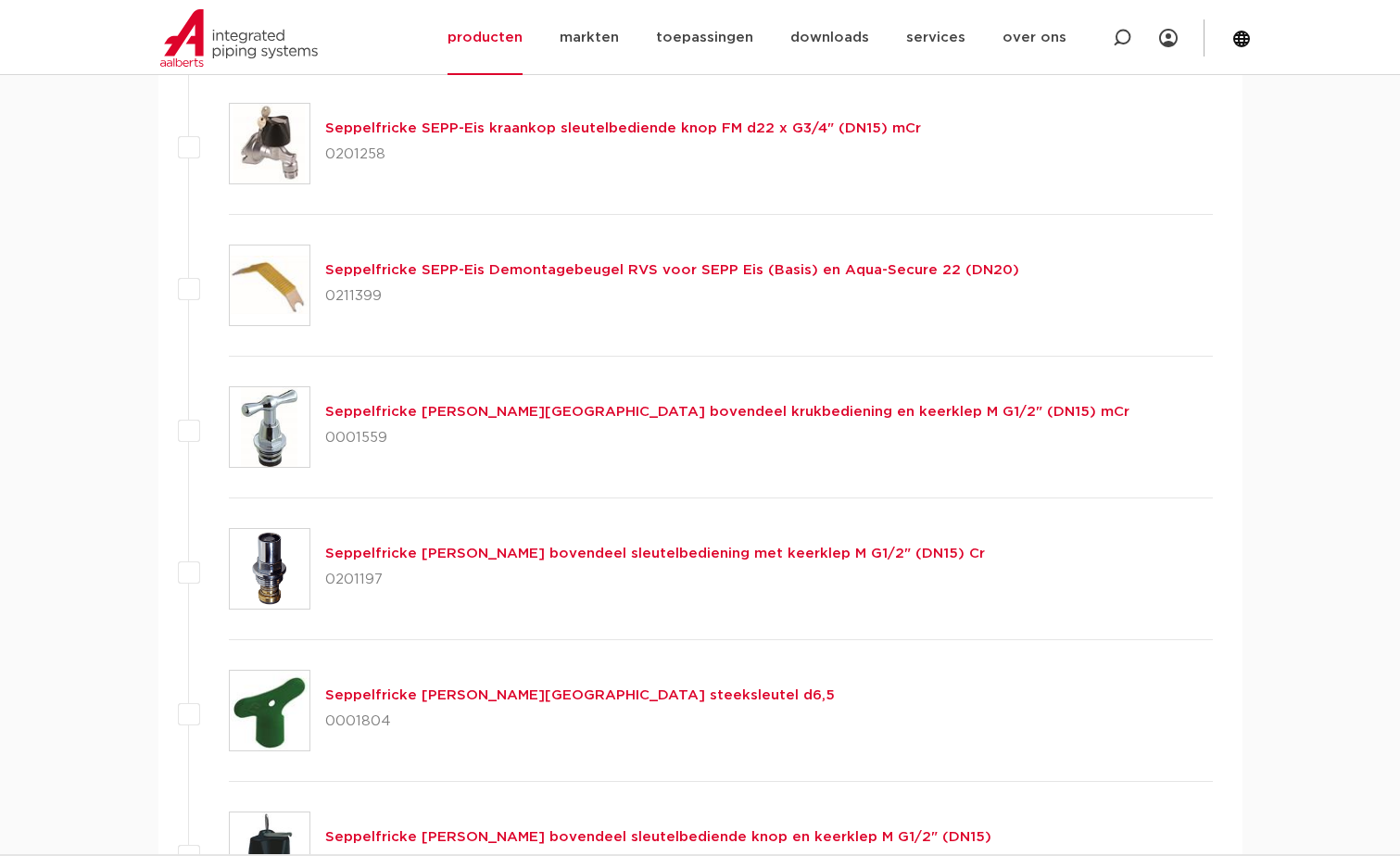
click at [541, 412] on link "Seppelfricke [PERSON_NAME][GEOGRAPHIC_DATA] bovendeel krukbediening en keerklep…" at bounding box center [727, 412] width 804 height 13
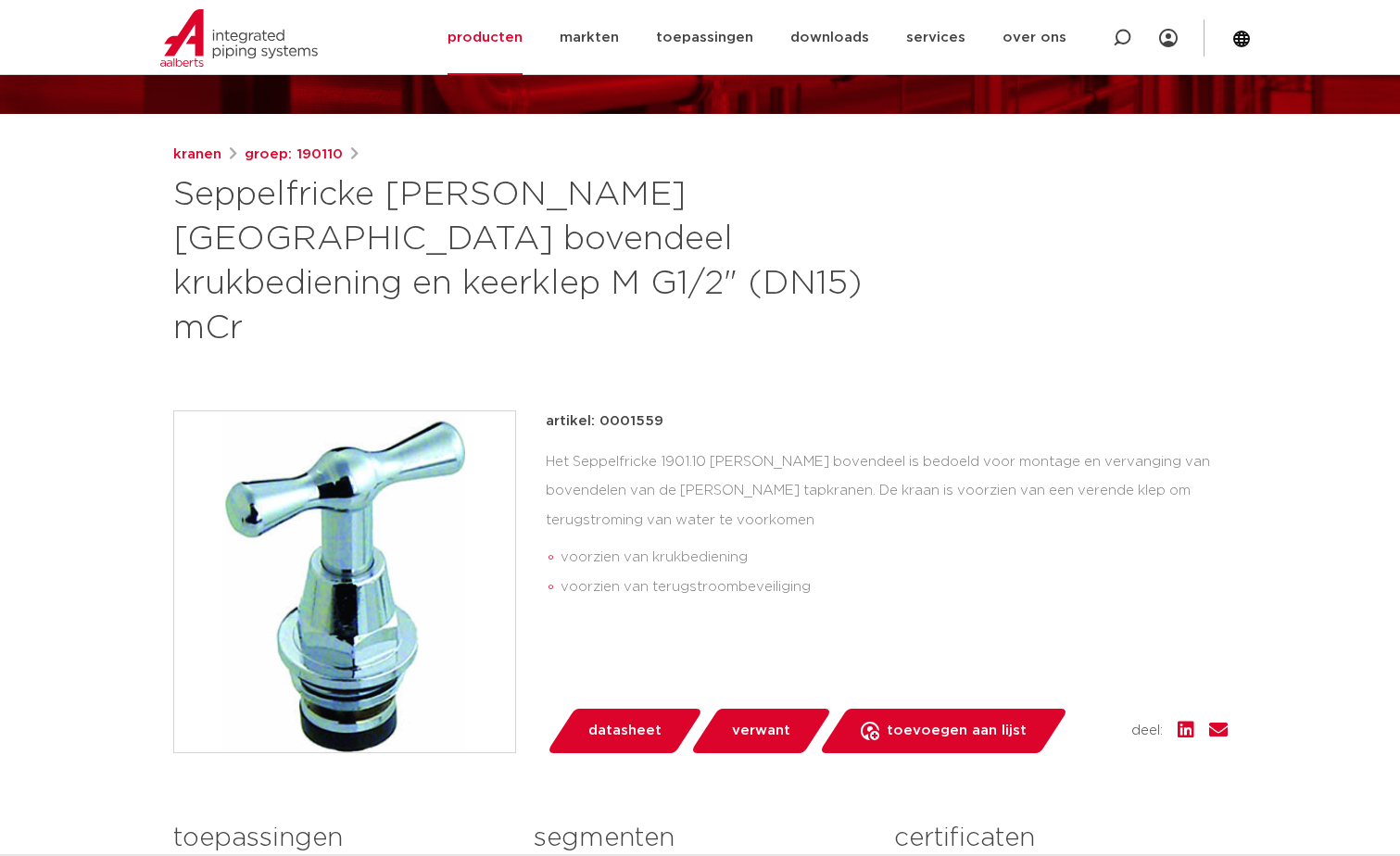
scroll to position [185, 0]
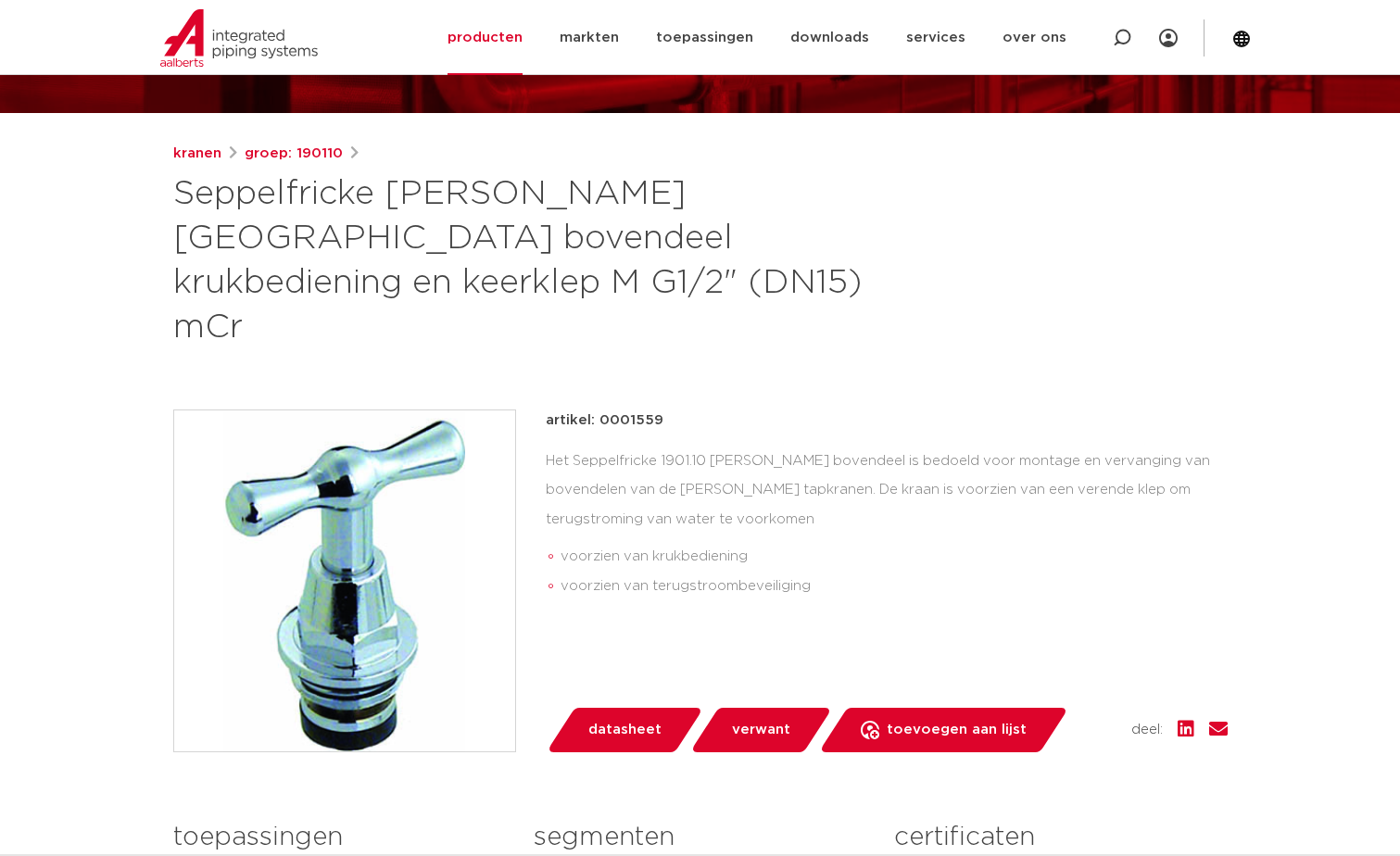
drag, startPoint x: 662, startPoint y: 373, endPoint x: 597, endPoint y: 368, distance: 65.2
click at [597, 409] on div "artikel: 0001559" at bounding box center [886, 420] width 682 height 22
copy p "0001559"
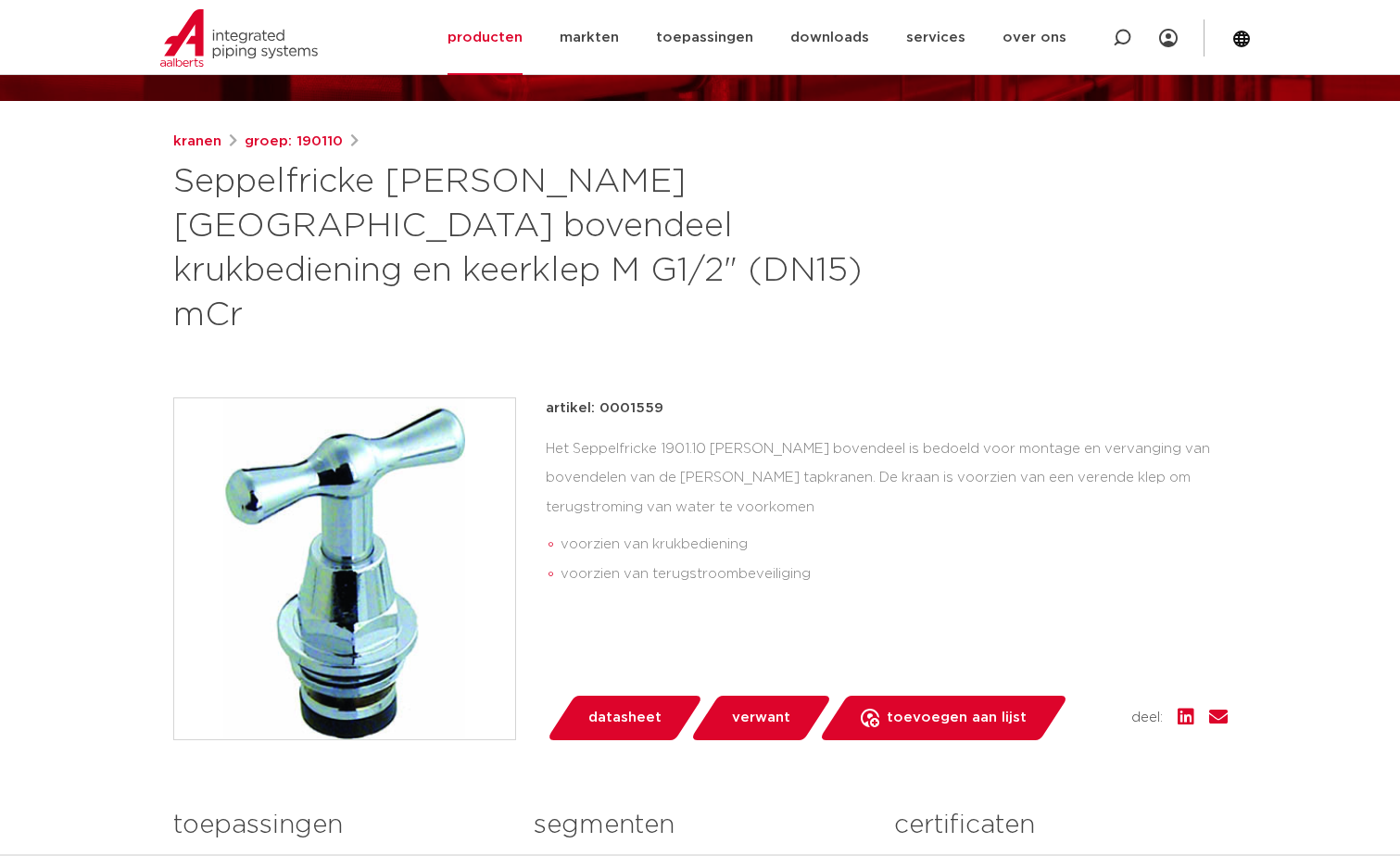
scroll to position [278, 0]
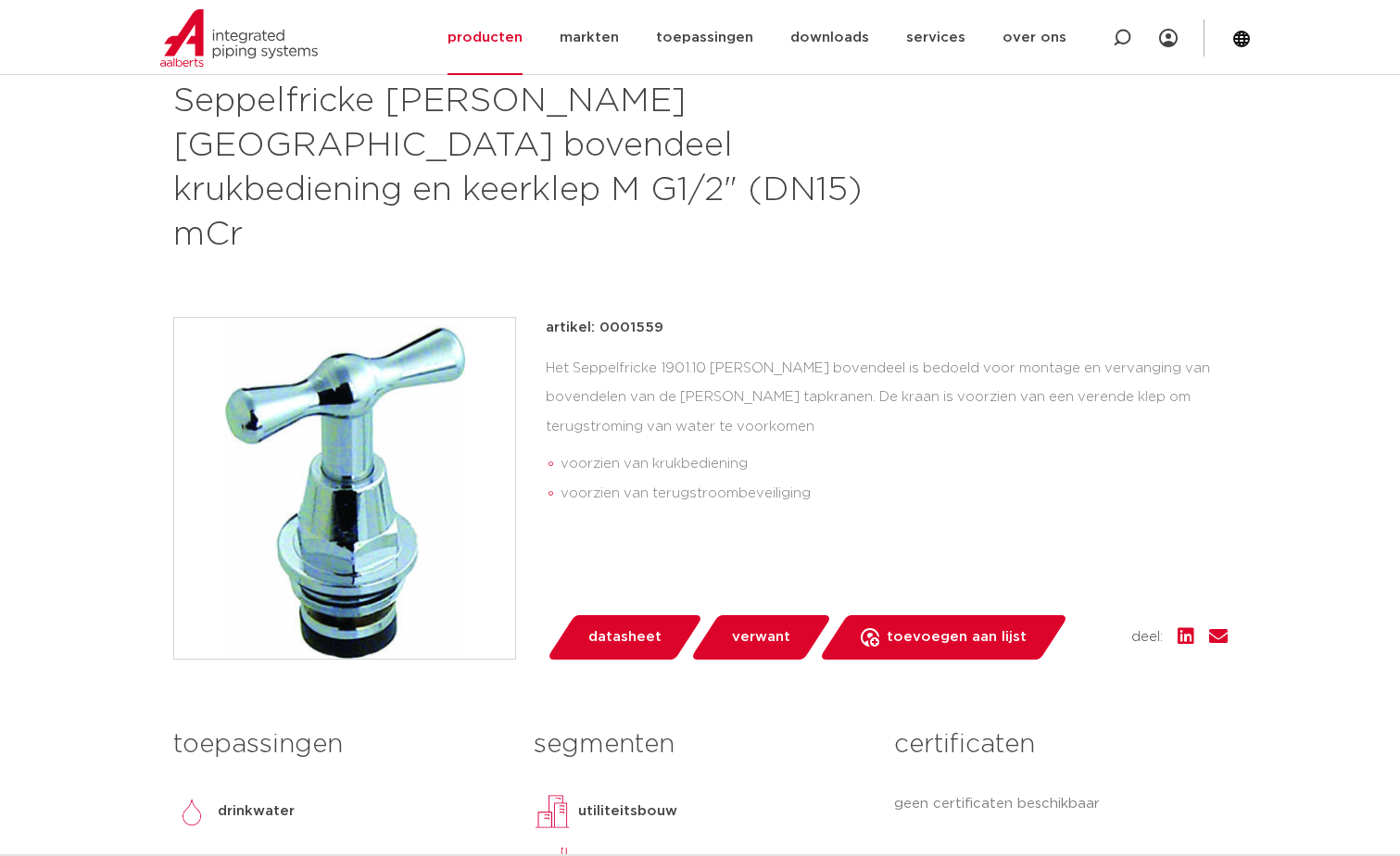
click at [750, 623] on span "verwant" at bounding box center [760, 637] width 59 height 30
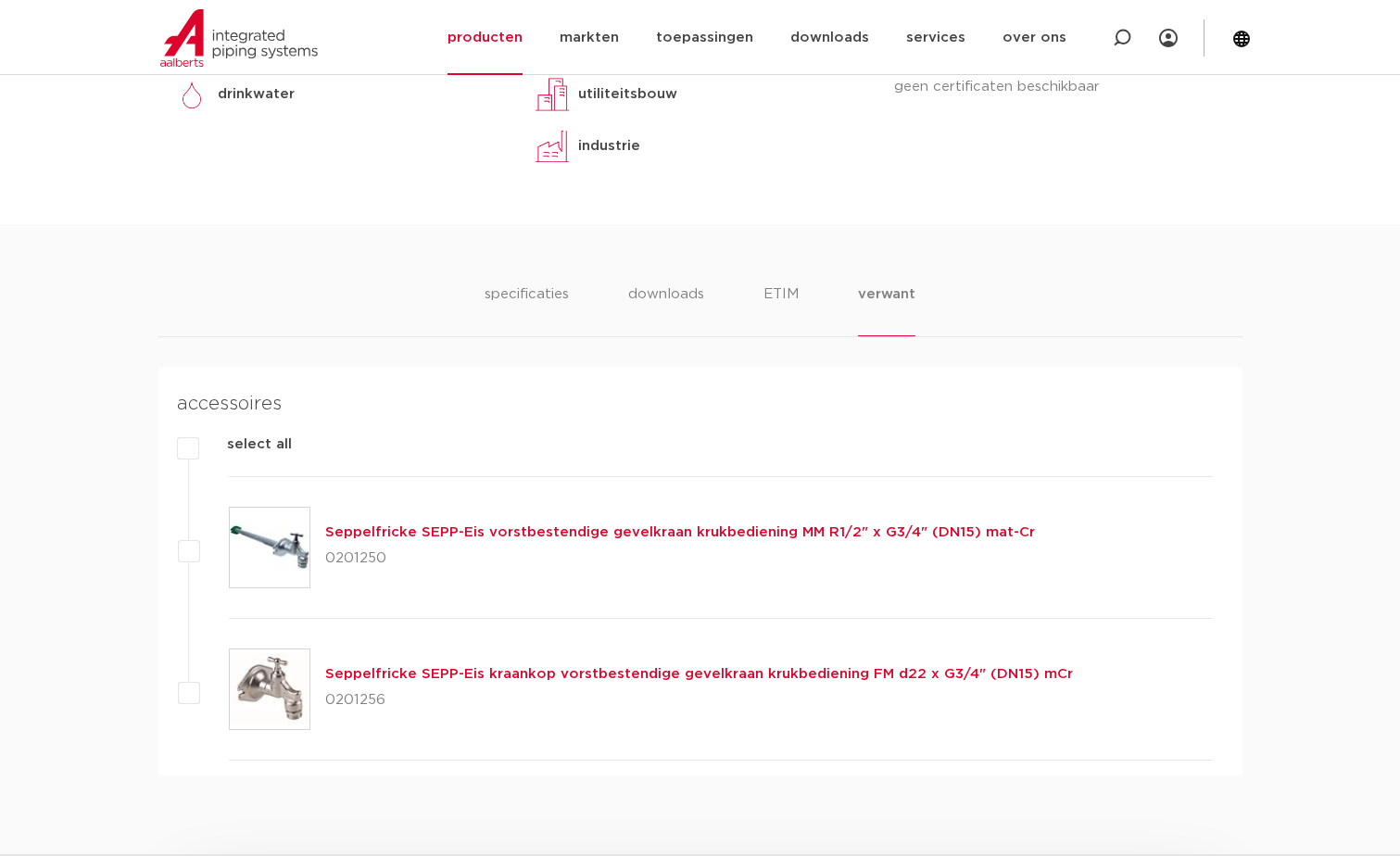
scroll to position [897, 0]
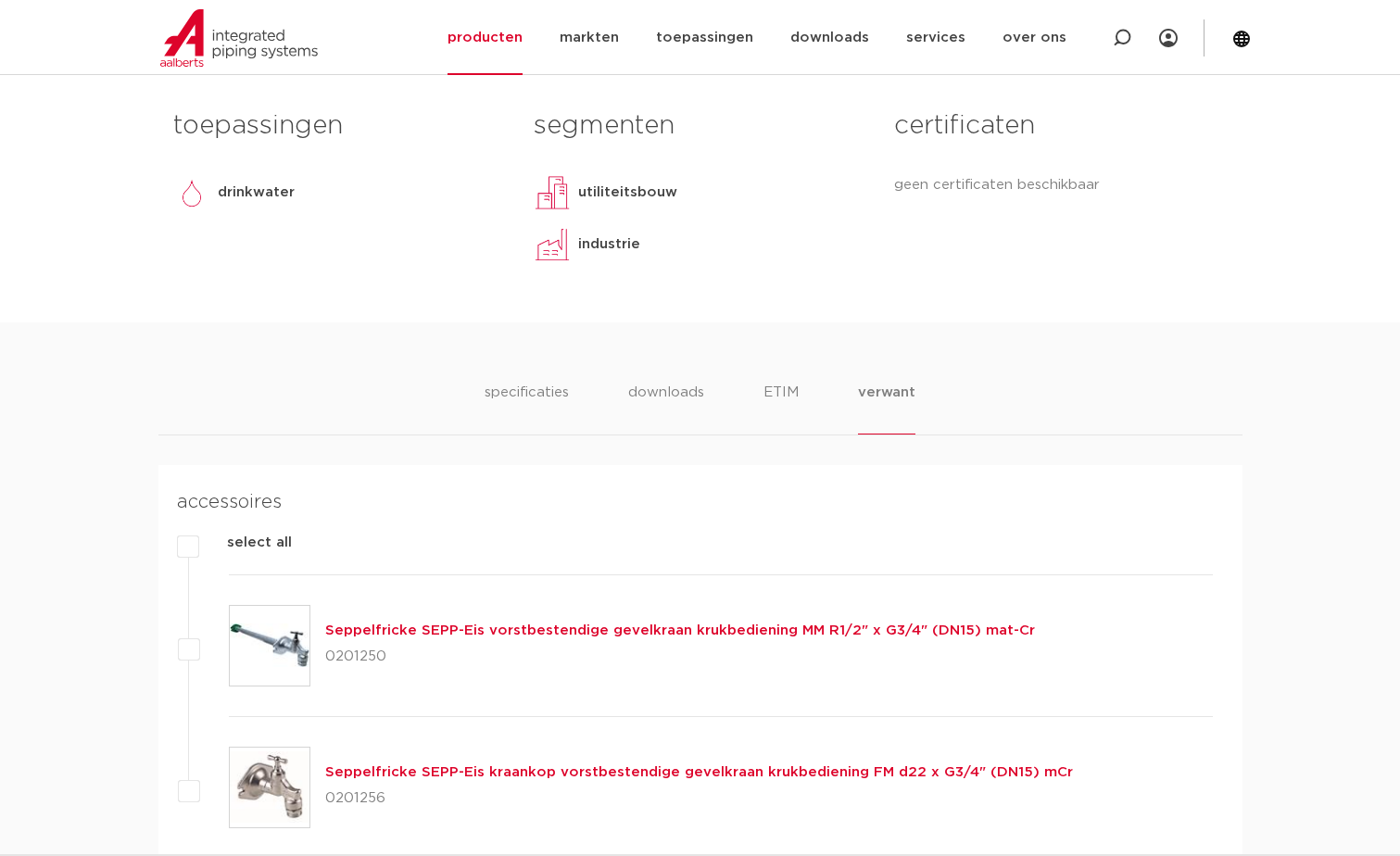
click at [519, 624] on link "Seppelfricke SEPP-Eis vorstbestendige gevelkraan krukbediening MM R1/2" x G3/4"…" at bounding box center [680, 630] width 710 height 13
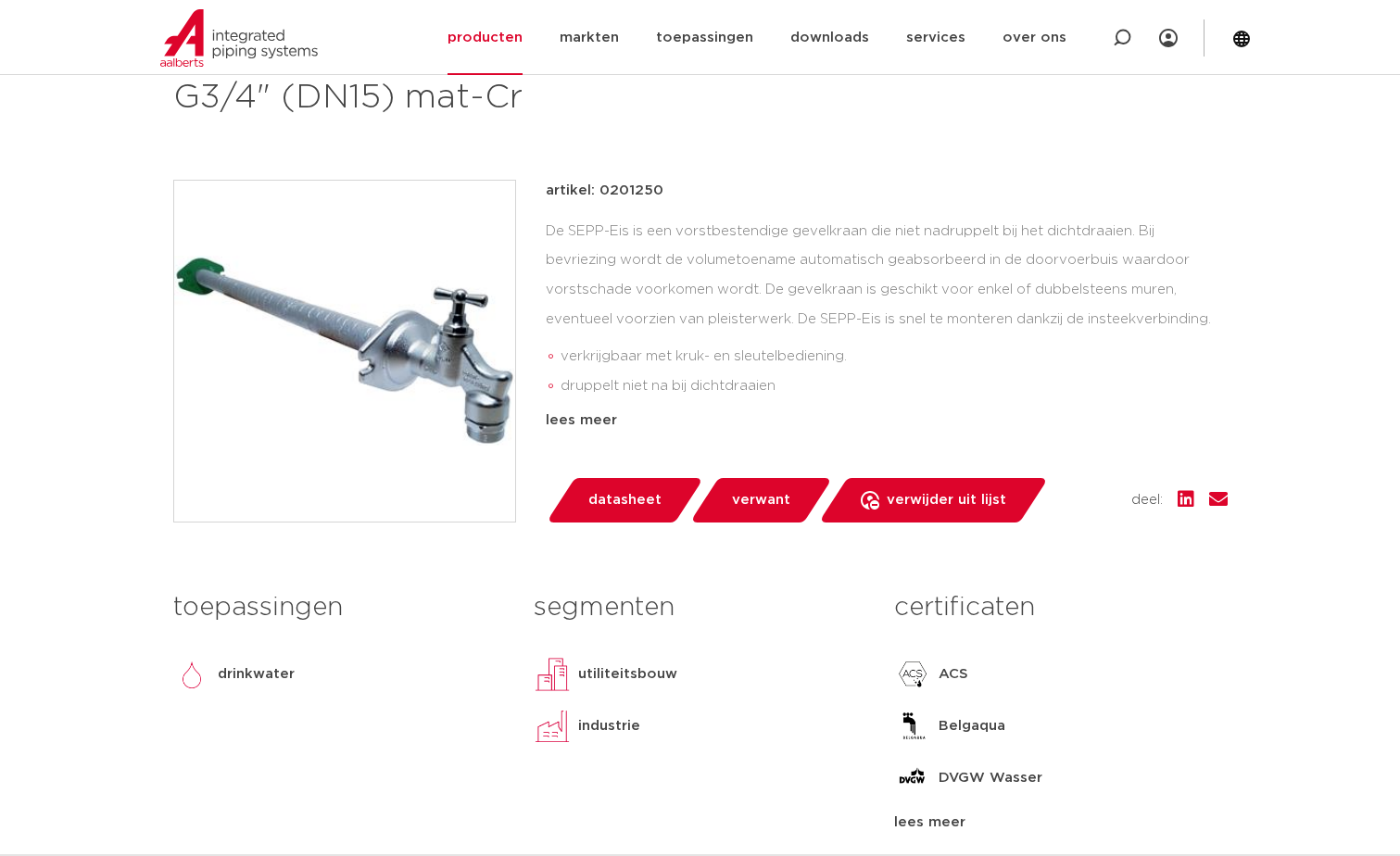
scroll to position [371, 0]
click at [749, 495] on span "verwant" at bounding box center [760, 501] width 59 height 30
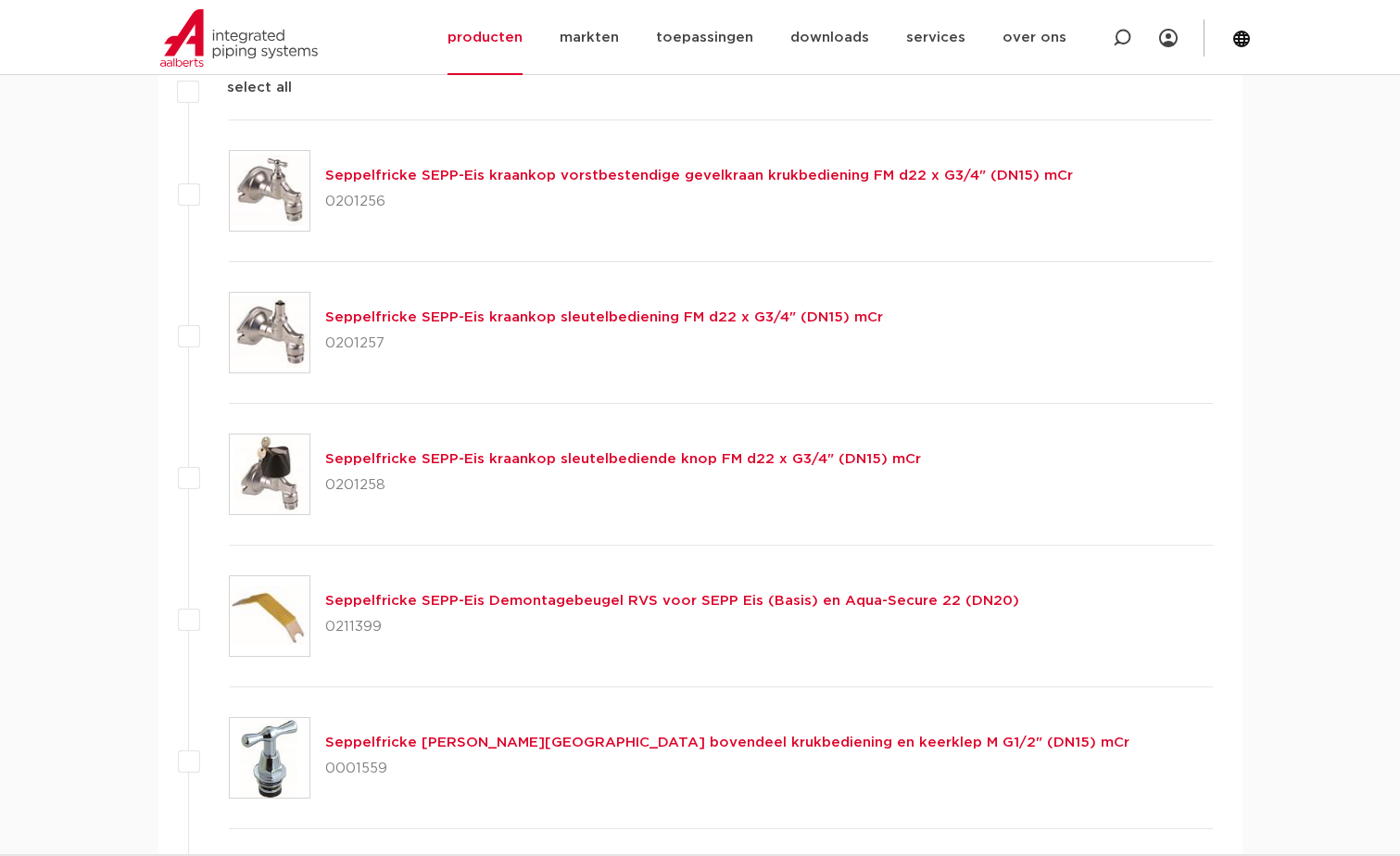
scroll to position [1342, 0]
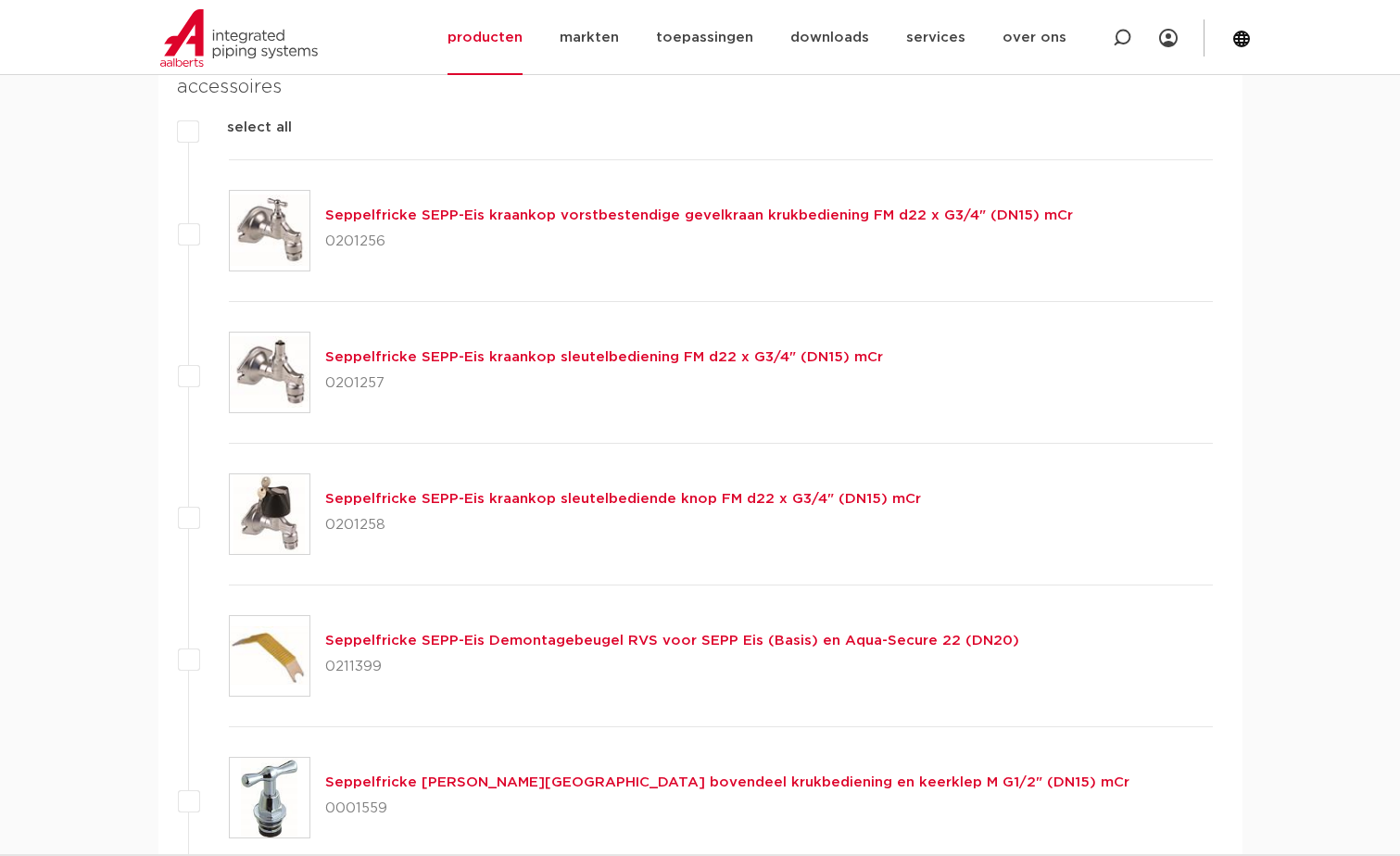
click at [613, 215] on link "Seppelfricke SEPP-Eis kraankop vorstbestendige gevelkraan krukbediening FM d22 …" at bounding box center [699, 215] width 748 height 13
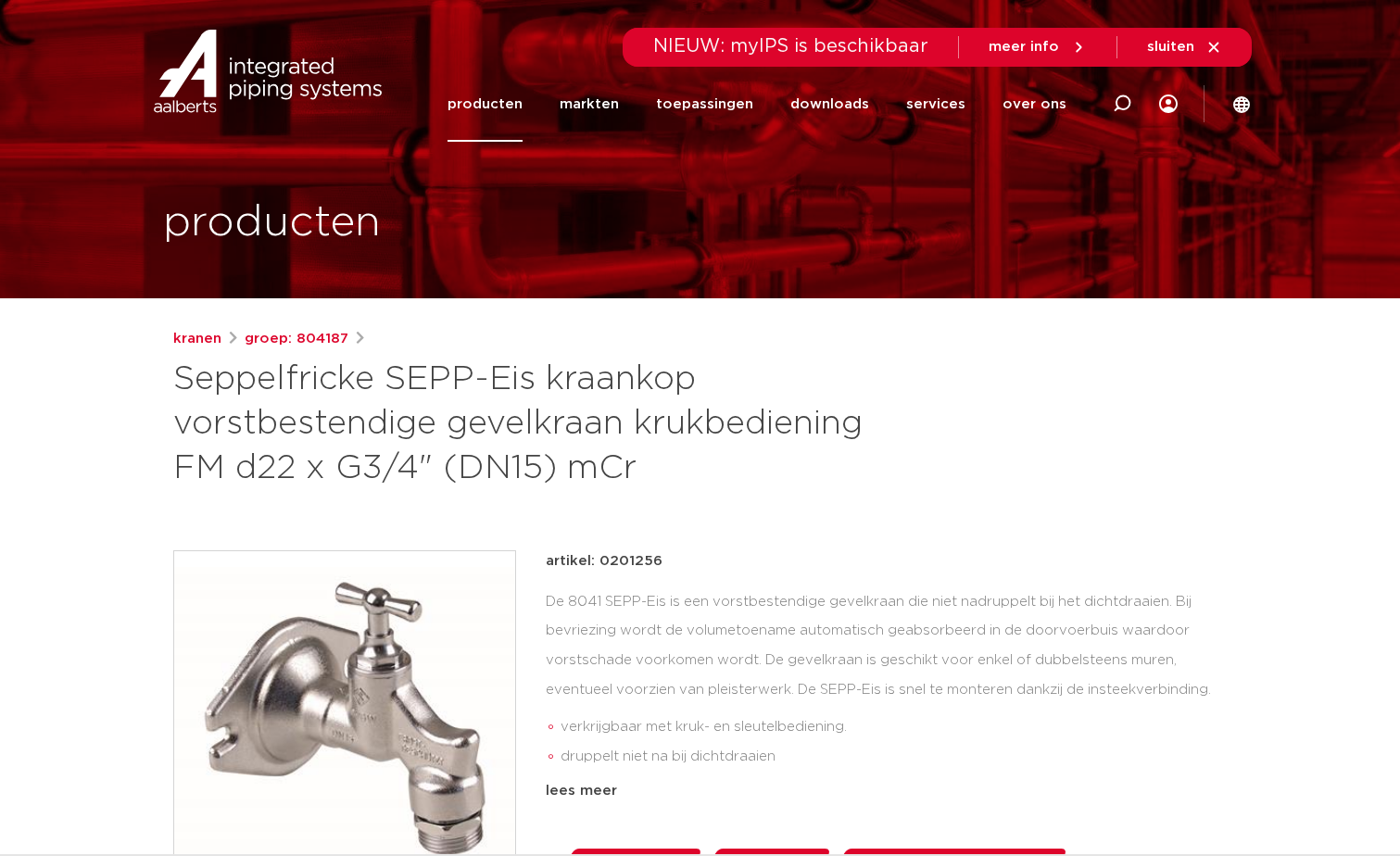
drag, startPoint x: 640, startPoint y: 553, endPoint x: 611, endPoint y: 555, distance: 29.1
click at [611, 555] on p "artikel: 0201256" at bounding box center [604, 561] width 117 height 22
drag, startPoint x: 611, startPoint y: 555, endPoint x: 600, endPoint y: 554, distance: 11.0
click at [600, 554] on div "artikel: 0201256" at bounding box center [886, 561] width 682 height 22
copy p "0201256"
